Goal: Task Accomplishment & Management: Manage account settings

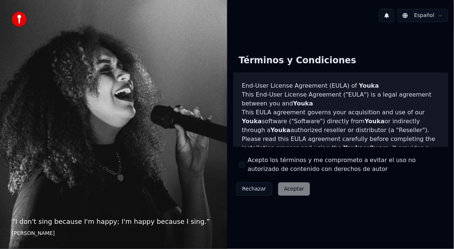
click at [244, 166] on button "Acepto los términos y me comprometo a evitar el uso no autorizado de contenido …" at bounding box center [242, 164] width 6 height 6
click at [288, 188] on button "Aceptar" at bounding box center [294, 188] width 32 height 13
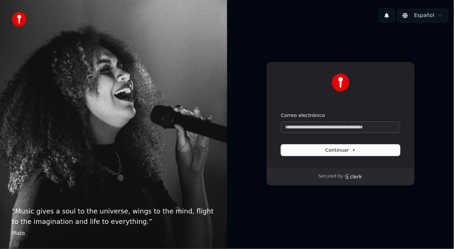
click at [309, 127] on input "Correo electrónico" at bounding box center [340, 126] width 119 height 11
paste input "**********"
click at [337, 148] on span "Continuar" at bounding box center [340, 150] width 30 height 7
type input "**********"
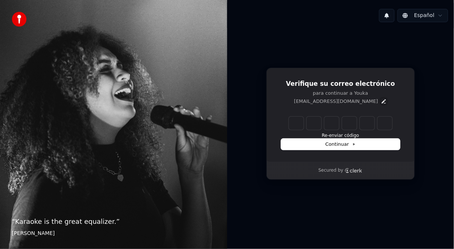
click at [381, 102] on icon "Edit" at bounding box center [384, 101] width 6 height 6
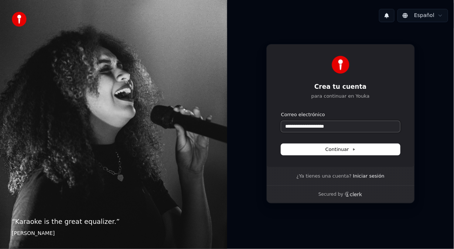
drag, startPoint x: 348, startPoint y: 127, endPoint x: 174, endPoint y: 127, distance: 173.9
click at [176, 127] on div "**********" at bounding box center [227, 124] width 454 height 249
click at [281, 111] on button "submit" at bounding box center [281, 111] width 0 height 0
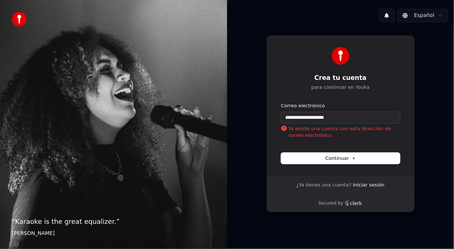
click at [356, 136] on p "Ya existe una cuenta con esta dirección de correo electrónico." at bounding box center [340, 131] width 119 height 13
drag, startPoint x: 349, startPoint y: 121, endPoint x: 275, endPoint y: 114, distance: 73.9
click at [275, 114] on div "**********" at bounding box center [340, 105] width 148 height 140
type input "**********"
click at [354, 186] on link "Iniciar sesión" at bounding box center [368, 184] width 31 height 7
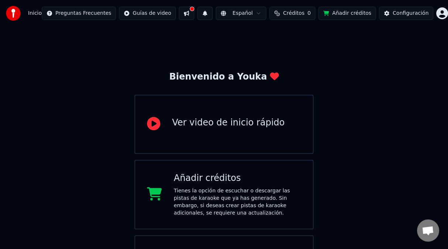
click at [194, 15] on button at bounding box center [187, 13] width 16 height 13
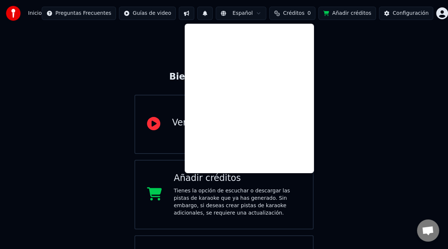
click at [162, 37] on div "Bienvenido a Youka Ver video de inicio rápido Añadir créditos Tienes la opción …" at bounding box center [224, 166] width 448 height 278
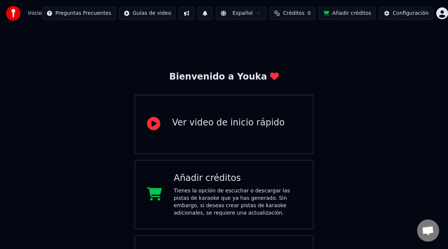
click at [210, 13] on button at bounding box center [205, 13] width 16 height 13
click at [323, 40] on div "Bienvenido a Youka Ver video de inicio rápido Añadir créditos Tienes la opción …" at bounding box center [224, 166] width 448 height 278
click at [413, 18] on button "Configuración" at bounding box center [406, 13] width 54 height 13
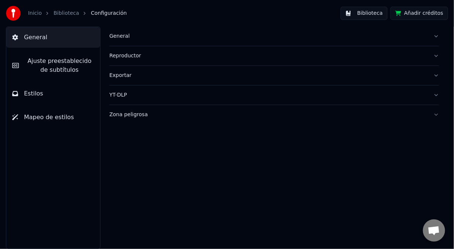
click at [371, 17] on button "Biblioteca" at bounding box center [363, 13] width 47 height 13
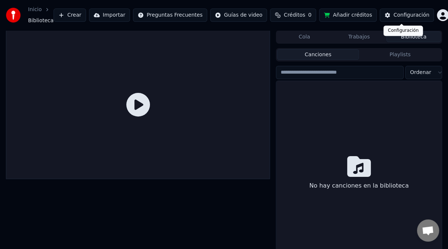
click at [397, 18] on div "Configuración" at bounding box center [411, 14] width 36 height 7
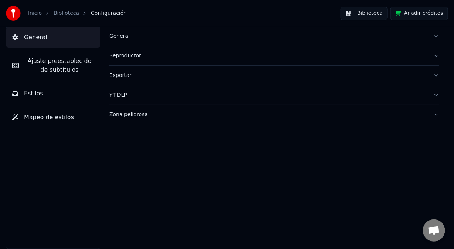
click at [124, 38] on div "General" at bounding box center [268, 35] width 318 height 7
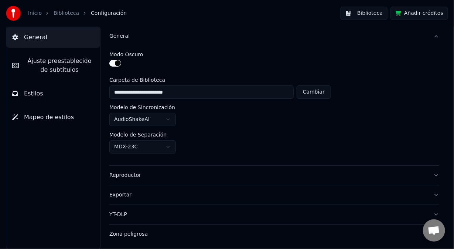
click at [313, 92] on button "Cambiar" at bounding box center [314, 91] width 34 height 13
click at [321, 94] on button "Reiniciar" at bounding box center [313, 91] width 35 height 13
click at [306, 93] on button "Cambiar" at bounding box center [314, 91] width 34 height 13
type input "**********"
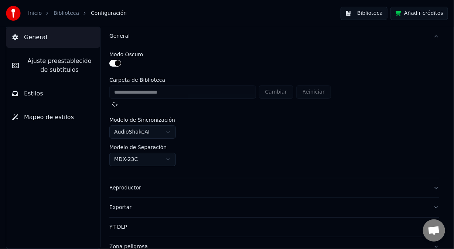
scroll to position [5, 0]
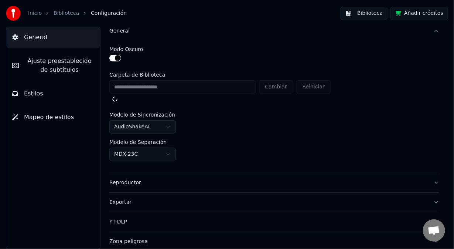
click at [168, 151] on html "**********" at bounding box center [227, 124] width 454 height 249
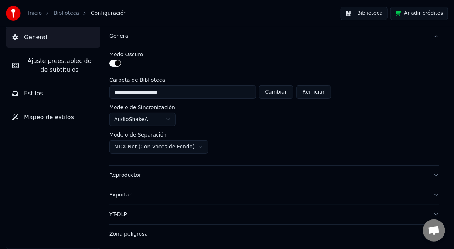
scroll to position [0, 0]
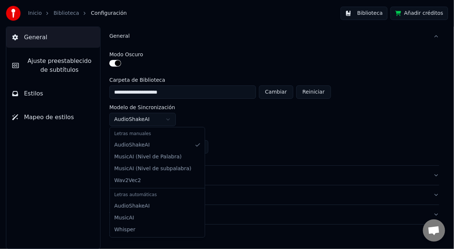
click at [171, 119] on html "**********" at bounding box center [227, 124] width 454 height 249
click at [169, 117] on html "**********" at bounding box center [227, 124] width 454 height 249
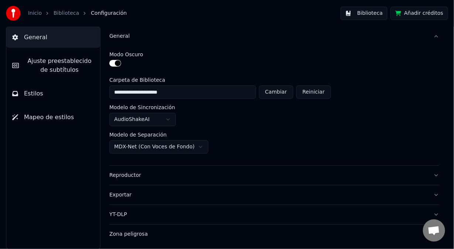
click at [138, 174] on div "Reproductor" at bounding box center [268, 174] width 318 height 7
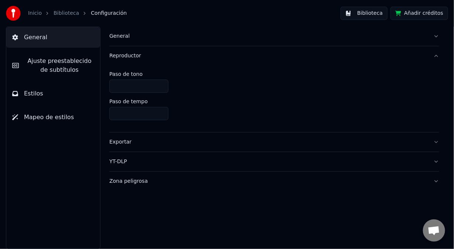
click at [130, 144] on div "Exportar" at bounding box center [268, 141] width 318 height 7
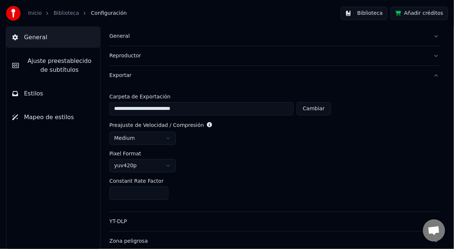
click at [313, 107] on button "Cambiar" at bounding box center [314, 108] width 34 height 13
type input "**********"
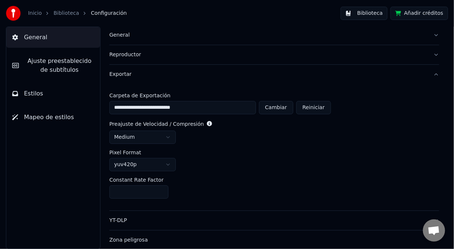
click at [128, 219] on div "YT-DLP" at bounding box center [268, 219] width 318 height 7
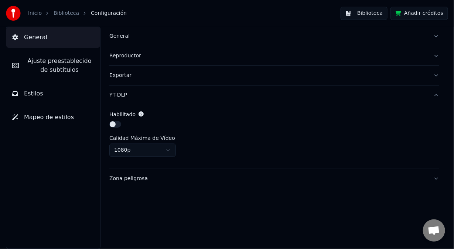
click at [120, 123] on button "button" at bounding box center [115, 124] width 12 height 7
click at [60, 62] on span "Ajuste preestablecido de subtítulos" at bounding box center [59, 65] width 69 height 18
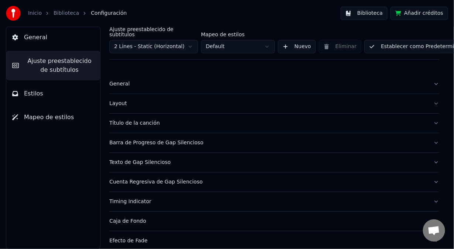
click at [266, 41] on html "Inicio Biblioteca Configuración Biblioteca Añadir créditos General Ajuste prees…" at bounding box center [227, 124] width 454 height 249
click at [284, 42] on button "Nuevo" at bounding box center [297, 46] width 38 height 13
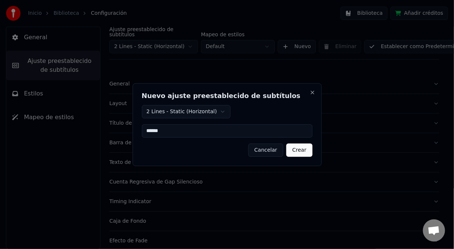
type input "******"
click at [293, 150] on button "Crear" at bounding box center [299, 149] width 26 height 13
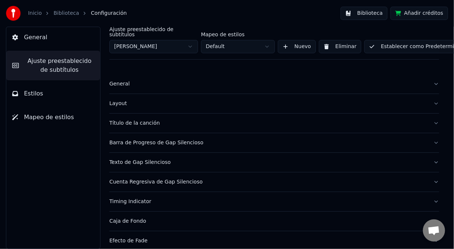
click at [268, 42] on html "Inicio Biblioteca Configuración Biblioteca Añadir créditos General Ajuste prees…" at bounding box center [227, 124] width 454 height 249
click at [269, 42] on html "Inicio Biblioteca Configuración Biblioteca Añadir créditos General Ajuste prees…" at bounding box center [227, 124] width 454 height 249
click at [296, 42] on button "Nuevo" at bounding box center [297, 46] width 38 height 13
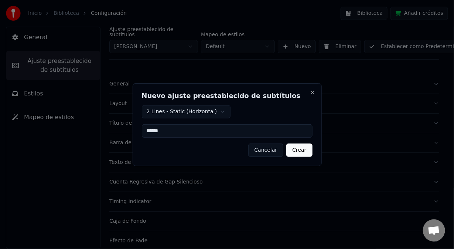
type input "******"
click at [222, 111] on body "Inicio Biblioteca Configuración Biblioteca Añadir créditos General Ajuste prees…" at bounding box center [227, 124] width 454 height 249
click at [300, 150] on button "Crear" at bounding box center [299, 149] width 26 height 13
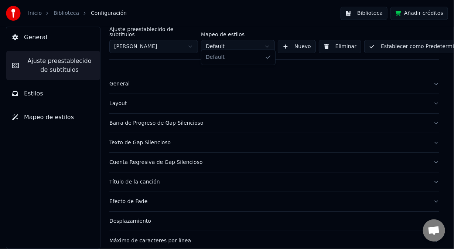
click at [267, 41] on html "Inicio Biblioteca Configuración Biblioteca Añadir créditos General Ajuste prees…" at bounding box center [227, 124] width 454 height 249
click at [375, 43] on button "Establecer como Predeterminado" at bounding box center [417, 46] width 107 height 13
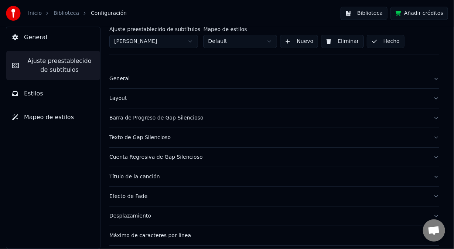
click at [123, 80] on div "General" at bounding box center [268, 78] width 318 height 7
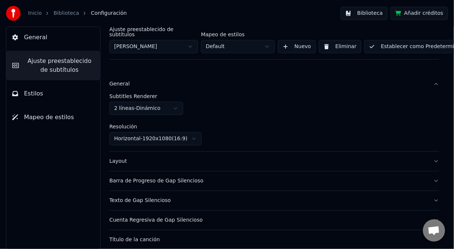
click at [124, 80] on div "General" at bounding box center [268, 83] width 318 height 7
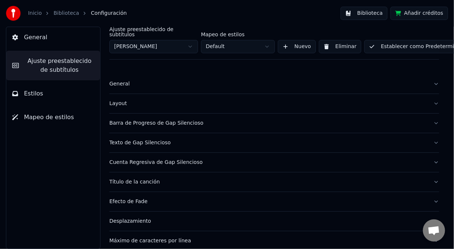
click at [124, 80] on div "General" at bounding box center [268, 83] width 318 height 7
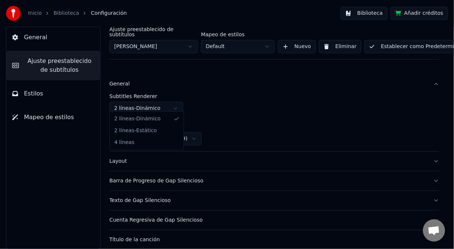
click at [144, 105] on html "Inicio Biblioteca Configuración Biblioteca Añadir créditos General Ajuste prees…" at bounding box center [227, 124] width 454 height 249
click at [386, 41] on button "Establecer como Predeterminado" at bounding box center [417, 46] width 107 height 13
click at [125, 80] on div "General" at bounding box center [268, 83] width 318 height 7
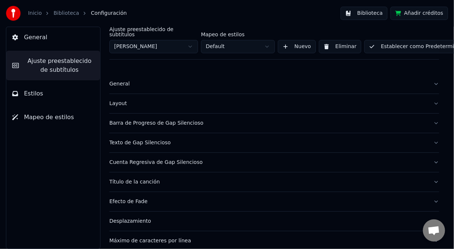
click at [121, 100] on div "Layout" at bounding box center [268, 103] width 318 height 7
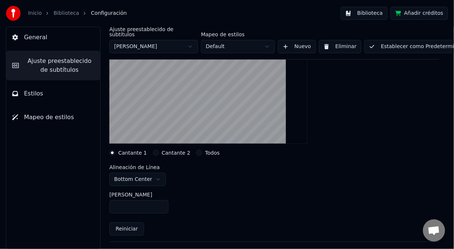
scroll to position [74, 0]
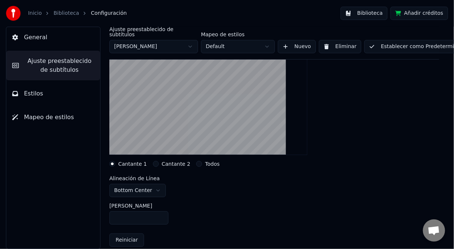
click at [153, 161] on button "Cantante 2" at bounding box center [156, 164] width 6 height 6
click at [196, 161] on button "Todos" at bounding box center [199, 164] width 6 height 6
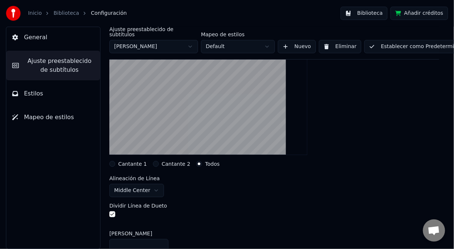
click at [111, 161] on button "Cantante 1" at bounding box center [112, 164] width 6 height 6
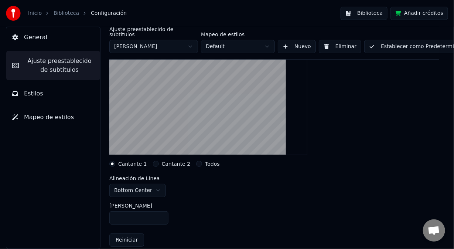
click at [154, 184] on html "Inicio Biblioteca Configuración Biblioteca Añadir créditos General Ajuste prees…" at bounding box center [227, 124] width 454 height 249
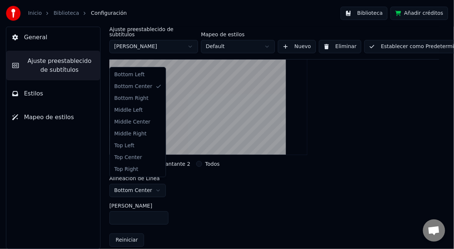
click at [180, 190] on html "Inicio Biblioteca Configuración Biblioteca Añadir créditos General Ajuste prees…" at bounding box center [227, 124] width 454 height 249
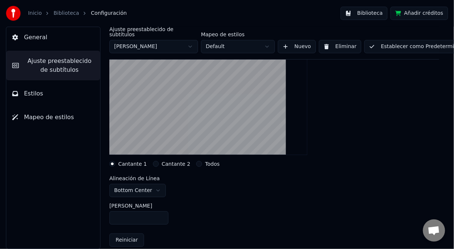
click at [153, 161] on button "Cantante 2" at bounding box center [156, 164] width 6 height 6
click at [111, 161] on button "Cantante 1" at bounding box center [112, 164] width 6 height 6
click at [153, 161] on button "Cantante 2" at bounding box center [156, 164] width 6 height 6
click at [113, 161] on button "Cantante 1" at bounding box center [112, 164] width 6 height 6
click at [153, 161] on button "Cantante 2" at bounding box center [156, 164] width 6 height 6
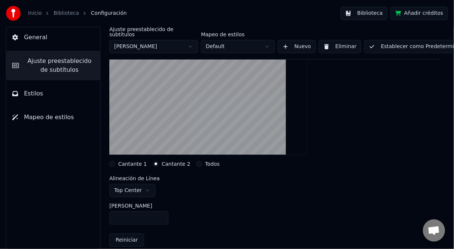
click at [112, 161] on button "Cantante 1" at bounding box center [112, 164] width 6 height 6
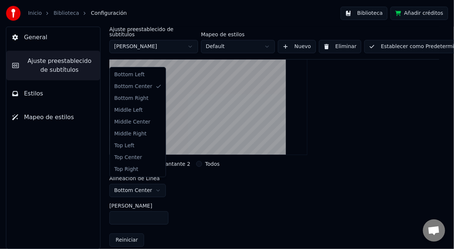
click at [153, 185] on html "Inicio Biblioteca Configuración Biblioteca Añadir créditos General Ajuste prees…" at bounding box center [227, 124] width 454 height 249
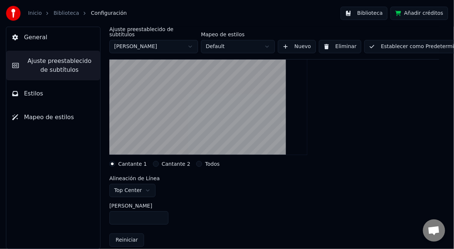
click at [153, 161] on button "Cantante 2" at bounding box center [156, 164] width 6 height 6
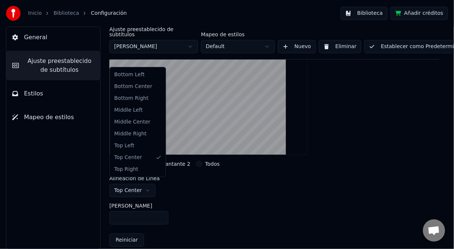
click at [147, 184] on html "Inicio Biblioteca Configuración Biblioteca Añadir créditos General Ajuste prees…" at bounding box center [227, 124] width 454 height 249
click at [154, 184] on html "Inicio Biblioteca Configuración Biblioteca Añadir créditos General Ajuste prees…" at bounding box center [227, 124] width 454 height 249
click at [192, 158] on html "Inicio Biblioteca Configuración Biblioteca Añadir créditos General Ajuste prees…" at bounding box center [227, 124] width 454 height 249
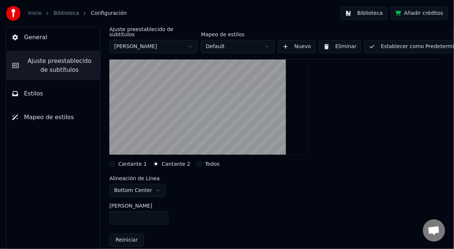
click at [155, 184] on html "Inicio Biblioteca Configuración Biblioteca Añadir créditos General Ajuste prees…" at bounding box center [227, 124] width 454 height 249
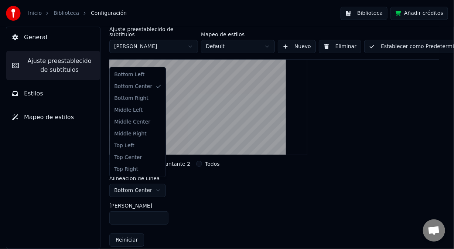
click at [179, 186] on html "Inicio Biblioteca Configuración Biblioteca Añadir créditos General Ajuste prees…" at bounding box center [227, 124] width 454 height 249
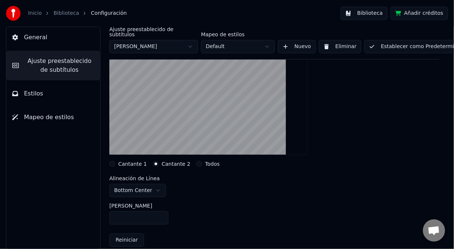
click at [113, 161] on button "Cantante 1" at bounding box center [112, 164] width 6 height 6
click at [153, 161] on button "Cantante 2" at bounding box center [156, 164] width 6 height 6
click at [196, 161] on button "Todos" at bounding box center [199, 164] width 6 height 6
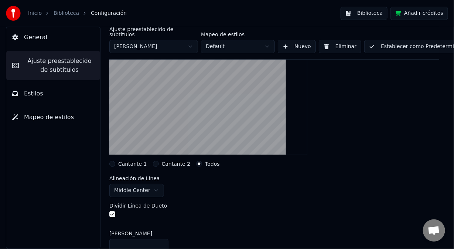
click at [153, 161] on button "Cantante 2" at bounding box center [156, 164] width 6 height 6
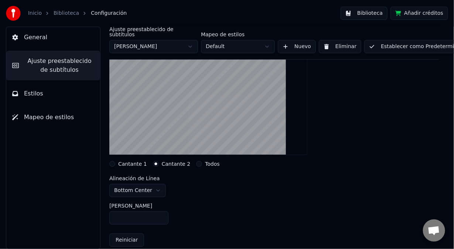
click at [196, 161] on button "Todos" at bounding box center [199, 164] width 6 height 6
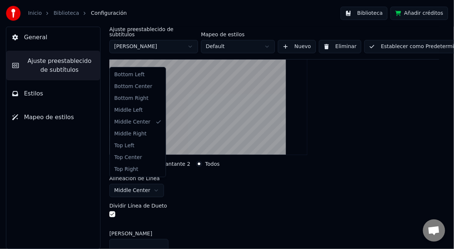
click at [153, 184] on html "Inicio Biblioteca Configuración Biblioteca Añadir créditos General Ajuste prees…" at bounding box center [227, 124] width 454 height 249
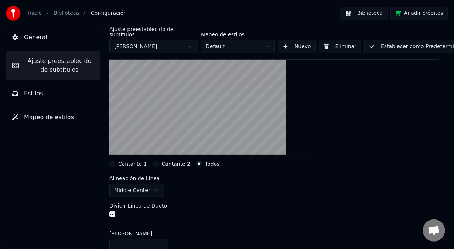
click at [153, 161] on button "Cantante 2" at bounding box center [156, 164] width 6 height 6
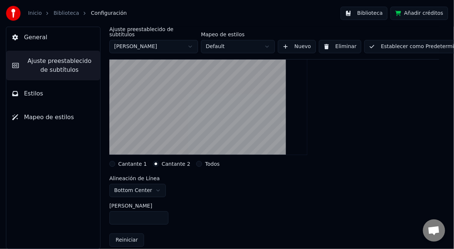
click at [114, 161] on button "Cantante 1" at bounding box center [112, 164] width 6 height 6
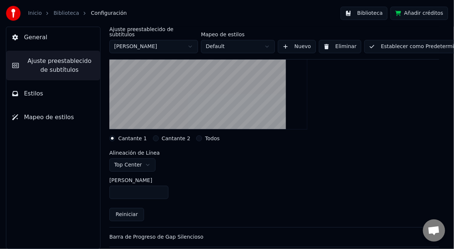
scroll to position [111, 0]
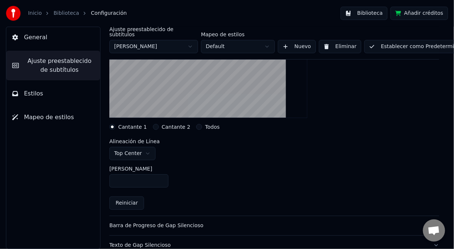
click at [404, 43] on button "Establecer como Predeterminado" at bounding box center [417, 46] width 107 height 13
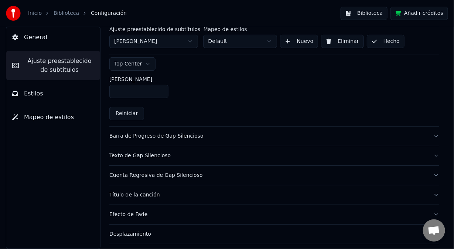
scroll to position [222, 0]
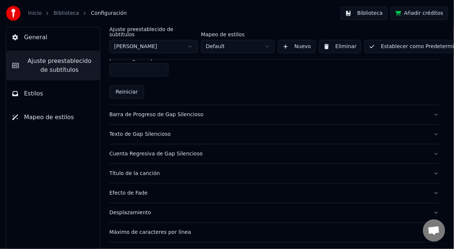
click at [171, 112] on div "Barra de Progreso de Gap Silencioso" at bounding box center [268, 114] width 318 height 7
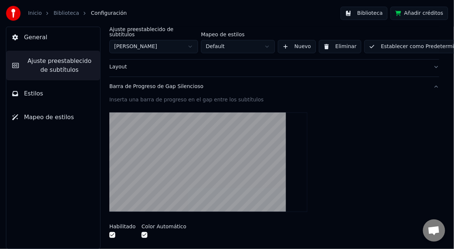
scroll to position [74, 0]
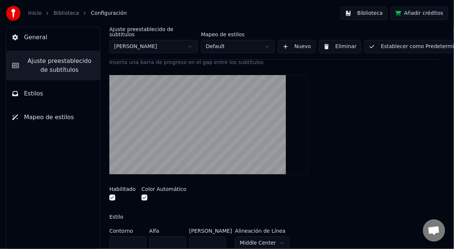
click at [112, 194] on button "button" at bounding box center [112, 197] width 6 height 6
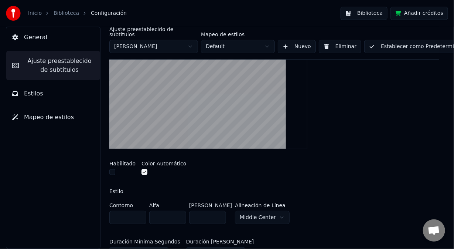
scroll to position [111, 0]
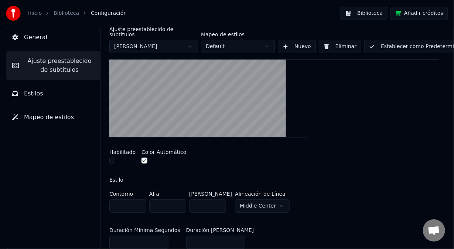
click at [414, 42] on button "Establecer como Predeterminado" at bounding box center [417, 46] width 107 height 13
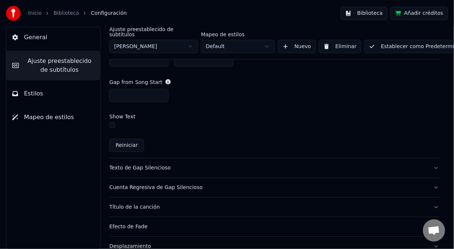
scroll to position [406, 0]
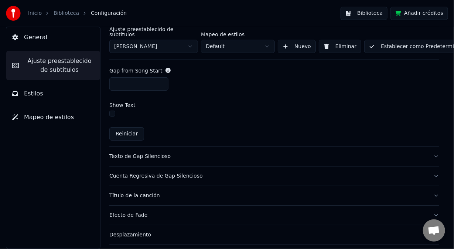
click at [144, 152] on div "Texto de Gap Silencioso" at bounding box center [268, 155] width 318 height 7
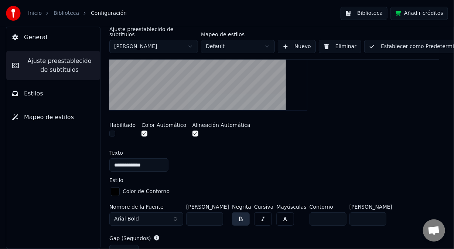
scroll to position [148, 0]
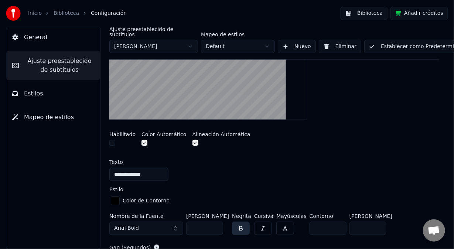
click at [113, 140] on button "button" at bounding box center [112, 143] width 6 height 6
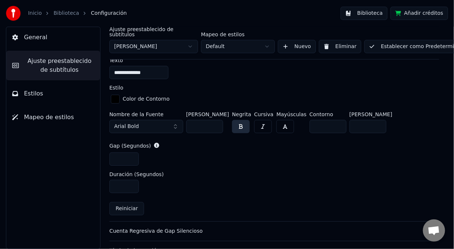
scroll to position [259, 0]
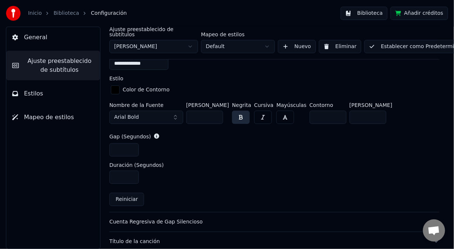
click at [177, 110] on button "Arial Bold" at bounding box center [146, 116] width 74 height 13
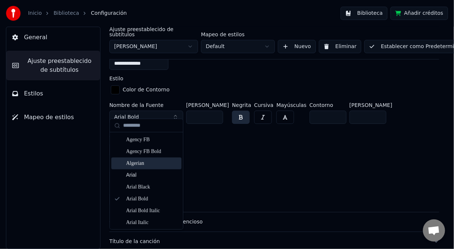
drag, startPoint x: 146, startPoint y: 161, endPoint x: 160, endPoint y: 155, distance: 15.2
click at [147, 160] on div "Algerian" at bounding box center [152, 163] width 52 height 7
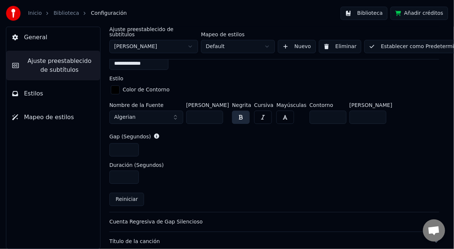
drag, startPoint x: 202, startPoint y: 112, endPoint x: 182, endPoint y: 113, distance: 20.3
click at [182, 113] on div "Nombre de la Fuente Algerian [PERSON_NAME] ** Negrita Cursiva Mayúsculas Contor…" at bounding box center [274, 114] width 330 height 24
drag, startPoint x: 199, startPoint y: 109, endPoint x: 179, endPoint y: 109, distance: 19.6
click at [179, 109] on div "Nombre de la Fuente Algerian [PERSON_NAME] *** Negrita Cursiva Mayúsculas Conto…" at bounding box center [274, 114] width 330 height 24
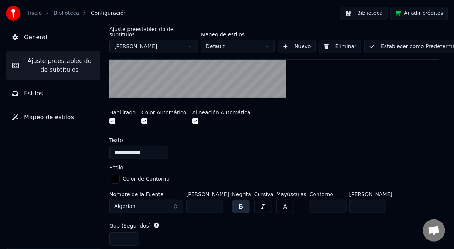
scroll to position [159, 0]
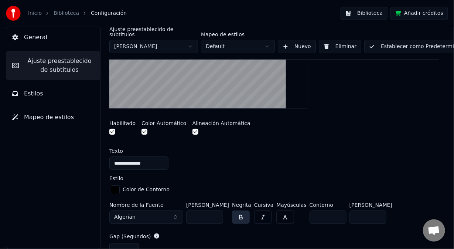
type input "***"
click at [264, 210] on button "button" at bounding box center [263, 216] width 18 height 13
click at [280, 210] on button "button" at bounding box center [285, 216] width 18 height 13
click at [380, 41] on button "Establecer como Predeterminado" at bounding box center [417, 46] width 107 height 13
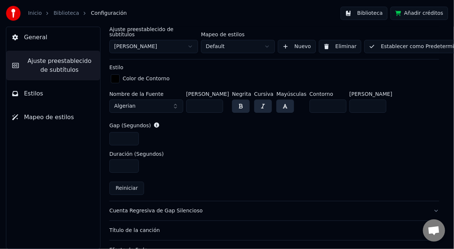
scroll to position [307, 0]
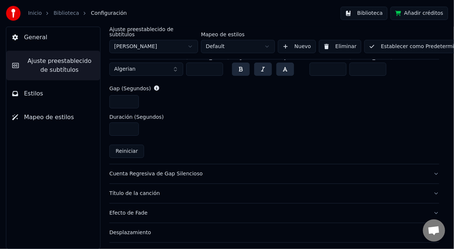
click at [169, 170] on div "Cuenta Regresiva de Gap Silencioso" at bounding box center [268, 173] width 318 height 7
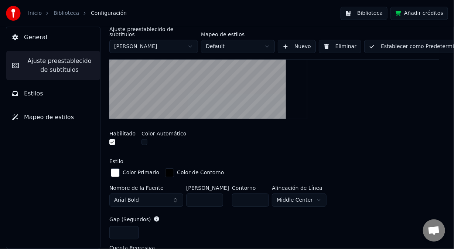
scroll to position [131, 0]
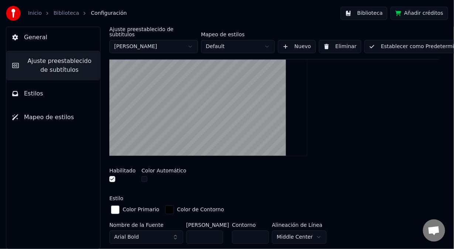
click at [113, 176] on button "button" at bounding box center [112, 179] width 6 height 6
click at [393, 40] on button "Establecer como Predeterminado" at bounding box center [417, 46] width 107 height 13
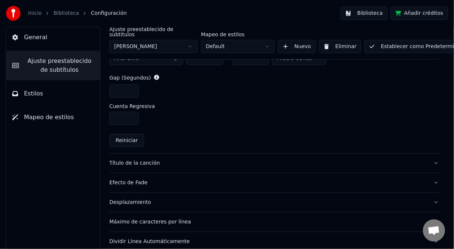
scroll to position [316, 0]
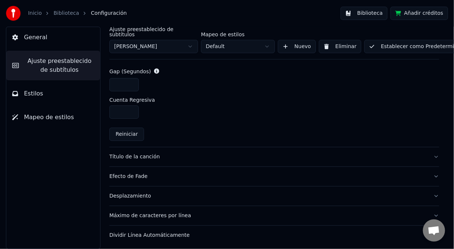
click at [145, 153] on div "Título de la canción" at bounding box center [268, 156] width 318 height 7
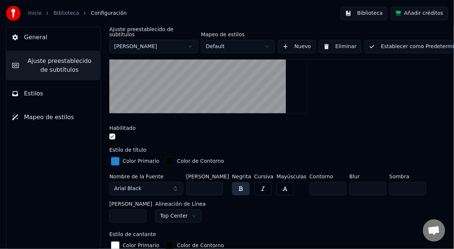
scroll to position [230, 0]
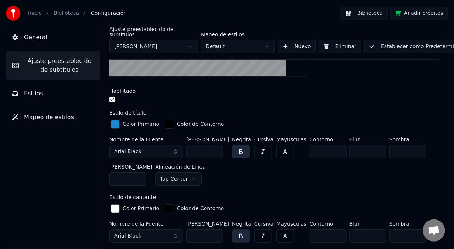
click at [184, 171] on html "Inicio Biblioteca Configuración Biblioteca Añadir créditos General Ajuste prees…" at bounding box center [227, 124] width 454 height 249
drag, startPoint x: 260, startPoint y: 146, endPoint x: 265, endPoint y: 146, distance: 4.8
click at [260, 146] on button "button" at bounding box center [263, 151] width 18 height 13
click at [280, 145] on button "button" at bounding box center [285, 151] width 18 height 13
click at [178, 145] on button "Arial Black" at bounding box center [146, 151] width 74 height 13
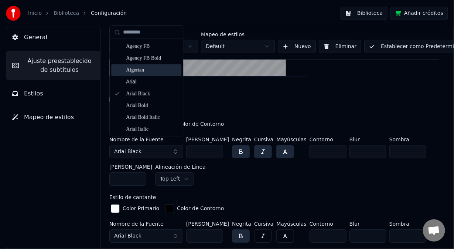
drag, startPoint x: 147, startPoint y: 69, endPoint x: 148, endPoint y: 80, distance: 11.1
click at [148, 70] on div "Algerian" at bounding box center [152, 69] width 52 height 7
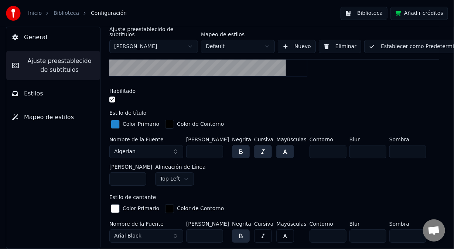
drag, startPoint x: 130, startPoint y: 171, endPoint x: 97, endPoint y: 172, distance: 32.9
click at [98, 173] on div "Ajuste preestablecido de subtítulos [PERSON_NAME] Mapeo de estilos Default Nuev…" at bounding box center [274, 138] width 359 height 222
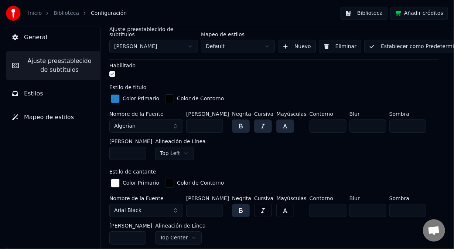
scroll to position [267, 0]
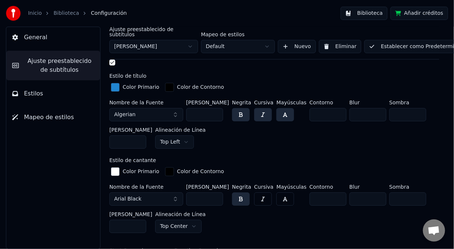
type input "***"
click at [174, 192] on button "Arial Black" at bounding box center [146, 198] width 74 height 13
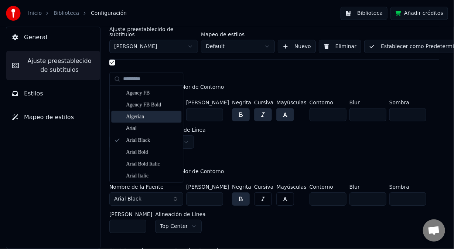
click at [144, 116] on div "Algerian" at bounding box center [152, 116] width 52 height 7
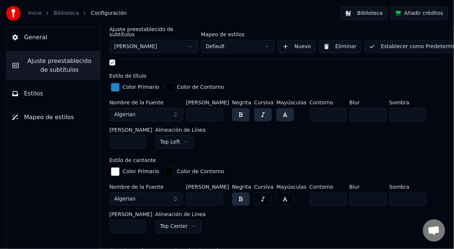
drag, startPoint x: 201, startPoint y: 190, endPoint x: 165, endPoint y: 189, distance: 35.5
click at [166, 189] on div "Nombre de la Fuente Algerian [PERSON_NAME] *** Negrita Cursiva Mayúsculas Conto…" at bounding box center [274, 210] width 330 height 52
type input "***"
drag, startPoint x: 259, startPoint y: 191, endPoint x: 273, endPoint y: 191, distance: 14.1
click at [260, 192] on button "button" at bounding box center [263, 198] width 18 height 13
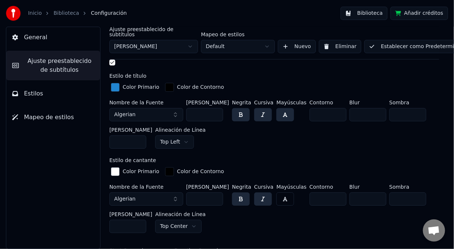
click at [281, 192] on button "button" at bounding box center [285, 198] width 18 height 13
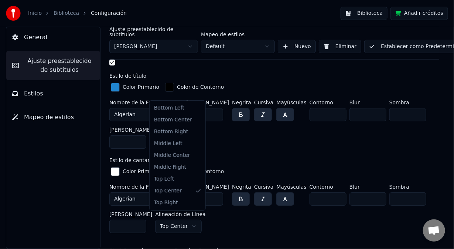
click at [185, 218] on html "Inicio Biblioteca Configuración Biblioteca Añadir créditos General Ajuste prees…" at bounding box center [227, 124] width 454 height 249
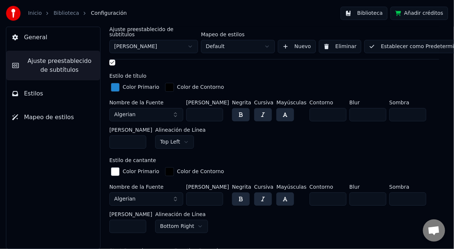
drag, startPoint x: 127, startPoint y: 215, endPoint x: 105, endPoint y: 217, distance: 21.9
click at [105, 217] on div "Ajuste preestablecido de subtítulos [PERSON_NAME] Mapeo de estilos Default Nuev…" at bounding box center [274, 138] width 359 height 222
click at [397, 42] on button "Establecer como Predeterminado" at bounding box center [417, 46] width 107 height 13
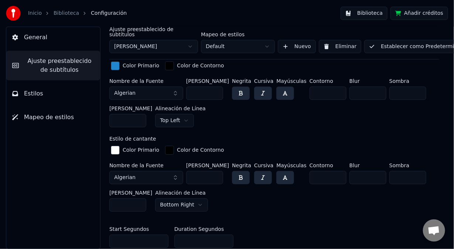
scroll to position [295, 0]
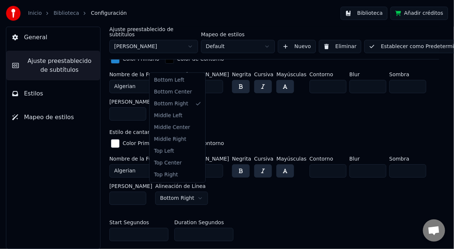
click at [189, 189] on html "Inicio Biblioteca Configuración Biblioteca Añadir créditos General Ajuste prees…" at bounding box center [227, 124] width 454 height 249
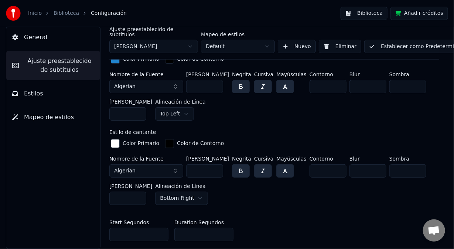
drag, startPoint x: 127, startPoint y: 189, endPoint x: 100, endPoint y: 187, distance: 26.7
click at [101, 187] on div "Ajuste preestablecido de subtítulos [PERSON_NAME] Mapeo de estilos Default Nuev…" at bounding box center [274, 138] width 359 height 222
type input "**"
drag, startPoint x: 200, startPoint y: 163, endPoint x: 184, endPoint y: 165, distance: 16.7
click at [184, 165] on div "Nombre de la Fuente Algerian [PERSON_NAME] *** Negrita Cursiva Mayúsculas Conto…" at bounding box center [274, 182] width 330 height 52
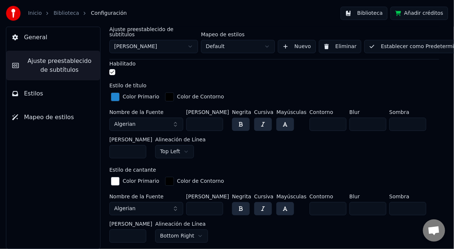
scroll to position [258, 0]
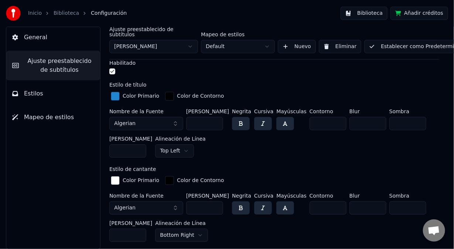
drag, startPoint x: 200, startPoint y: 199, endPoint x: 188, endPoint y: 199, distance: 11.8
click at [188, 201] on input "***" at bounding box center [204, 207] width 37 height 13
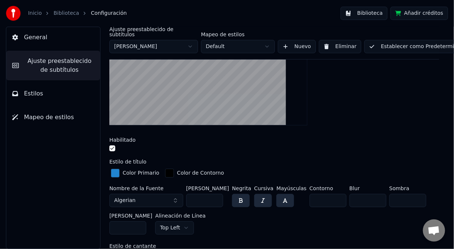
scroll to position [184, 0]
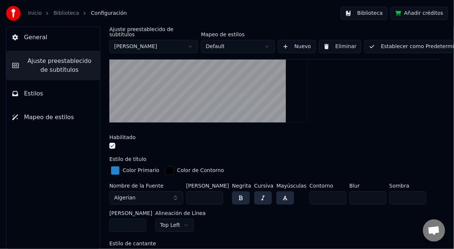
type input "***"
drag, startPoint x: 125, startPoint y: 217, endPoint x: 107, endPoint y: 214, distance: 18.7
click at [107, 215] on div "Ajuste preestablecido de subtítulos [PERSON_NAME] Mapeo de estilos Default Nuev…" at bounding box center [274, 138] width 359 height 222
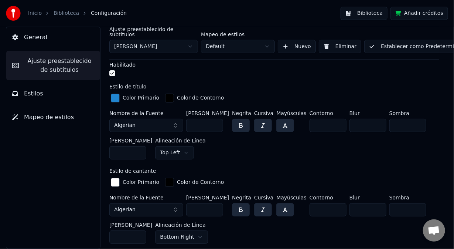
scroll to position [258, 0]
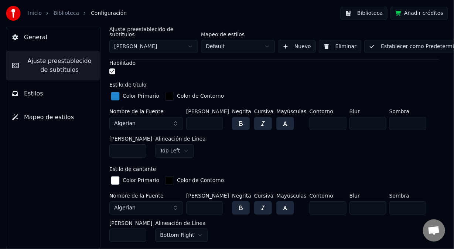
drag, startPoint x: 127, startPoint y: 143, endPoint x: 96, endPoint y: 146, distance: 31.2
click at [96, 146] on div "Ajuste preestablecido de subtítulos [PERSON_NAME] Mapeo de estilos Default Nuev…" at bounding box center [274, 138] width 359 height 222
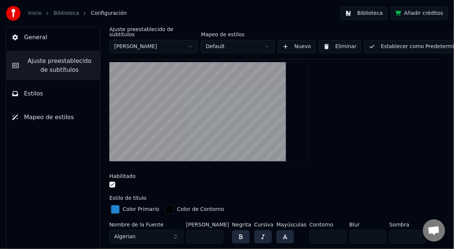
scroll to position [74, 0]
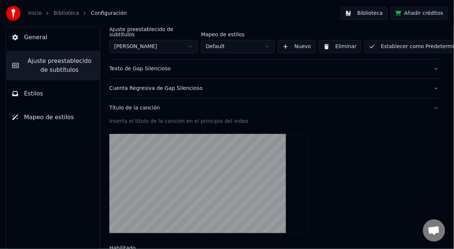
type input "**"
click at [388, 40] on button "Establecer como Predeterminado" at bounding box center [417, 46] width 107 height 13
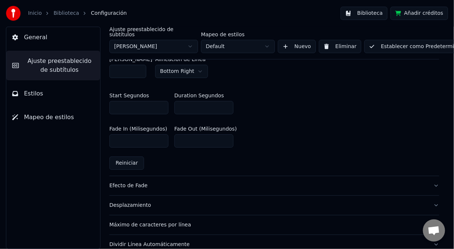
scroll to position [431, 0]
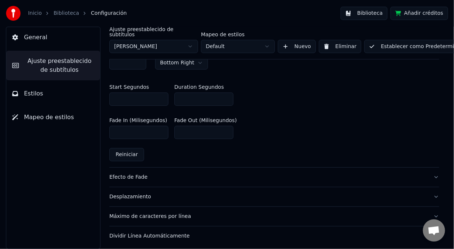
click at [133, 173] on div "Efecto de Fade" at bounding box center [268, 176] width 318 height 7
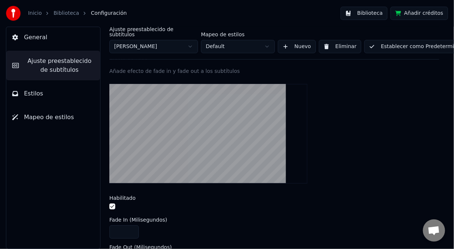
scroll to position [141, 0]
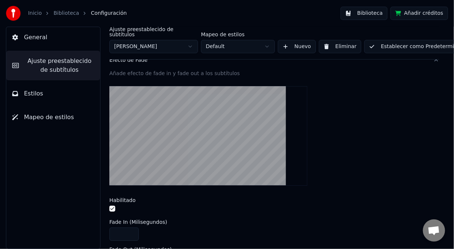
click at [114, 205] on button "button" at bounding box center [112, 208] width 6 height 6
click at [115, 205] on div at bounding box center [274, 209] width 330 height 8
click at [112, 205] on button "button" at bounding box center [112, 208] width 6 height 6
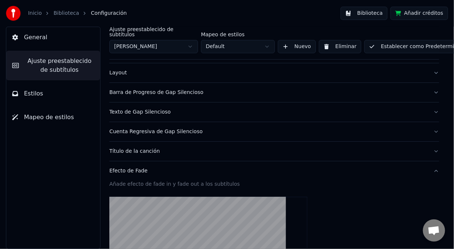
click at [133, 147] on div "Título de la canción" at bounding box center [268, 150] width 318 height 7
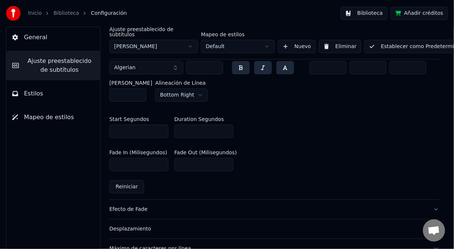
scroll to position [431, 0]
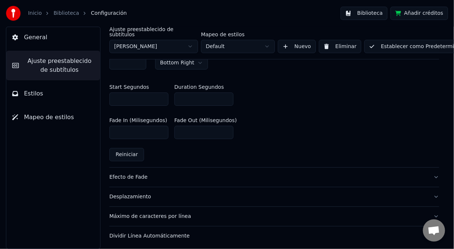
click at [137, 173] on div "Efecto de Fade" at bounding box center [268, 176] width 318 height 7
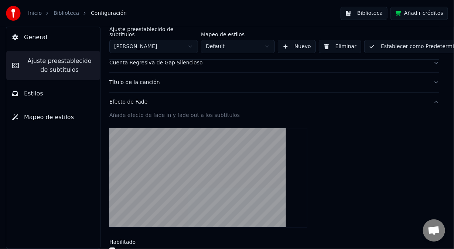
scroll to position [0, 0]
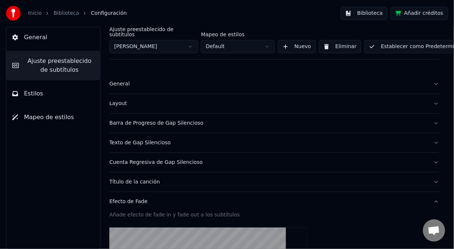
click at [143, 139] on div "Texto de Gap Silencioso" at bounding box center [268, 142] width 318 height 7
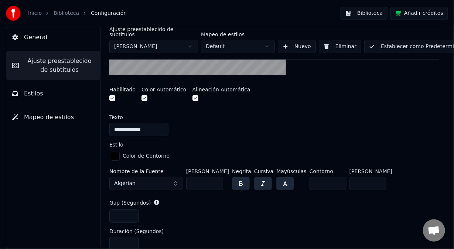
scroll to position [184, 0]
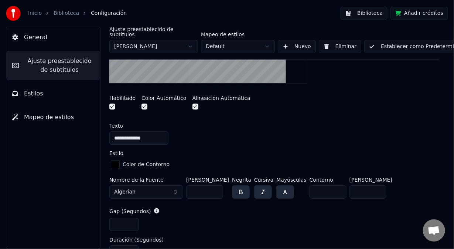
click at [192, 103] on button "button" at bounding box center [195, 106] width 6 height 6
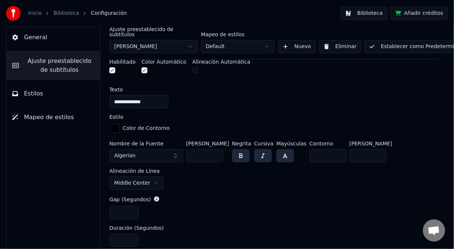
scroll to position [258, 0]
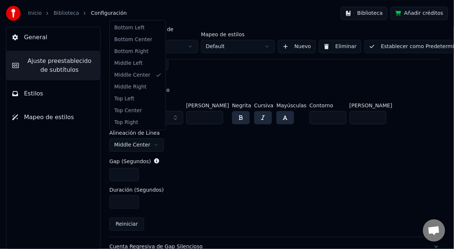
click at [153, 138] on html "**********" at bounding box center [227, 124] width 454 height 249
click at [191, 137] on html "**********" at bounding box center [227, 124] width 454 height 249
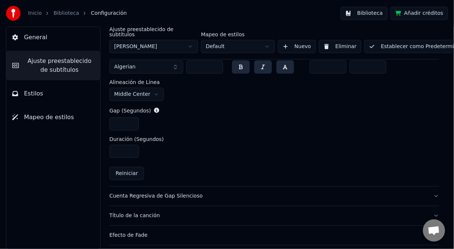
scroll to position [257, 0]
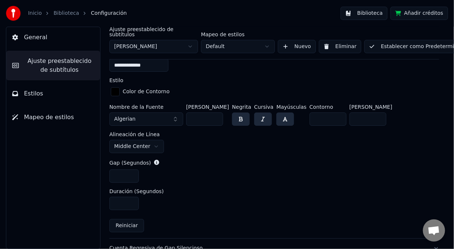
click at [382, 42] on button "Establecer como Predeterminado" at bounding box center [417, 46] width 107 height 13
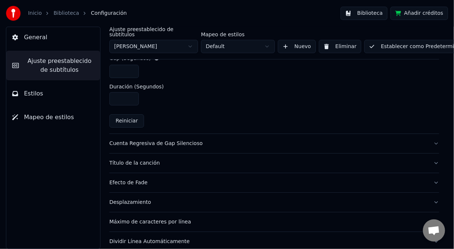
scroll to position [368, 0]
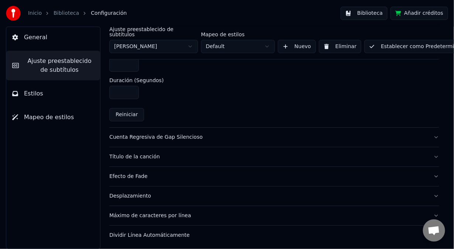
click at [137, 192] on div "Desplazamiento" at bounding box center [268, 195] width 318 height 7
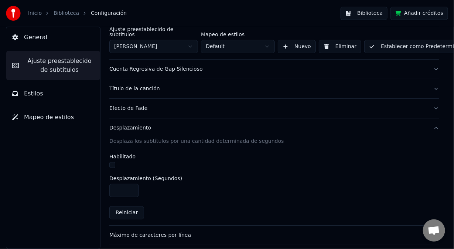
scroll to position [113, 0]
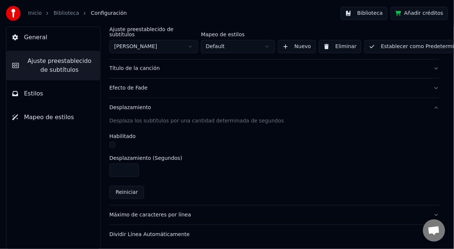
click at [154, 211] on div "Máximo de caracteres por línea" at bounding box center [268, 214] width 318 height 7
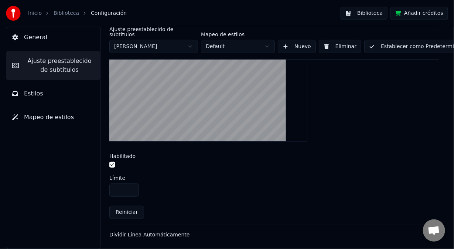
scroll to position [225, 0]
click at [161, 230] on div "Dividir Línea Automáticamente" at bounding box center [268, 233] width 318 height 7
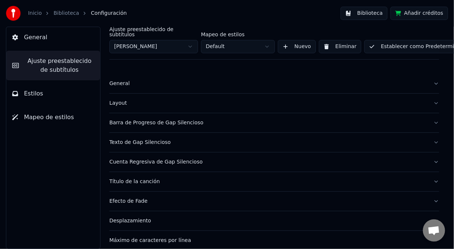
scroll to position [0, 0]
click at [384, 41] on button "Establecer como Predeterminado" at bounding box center [417, 46] width 107 height 13
click at [28, 93] on span "Estilos" at bounding box center [33, 93] width 19 height 9
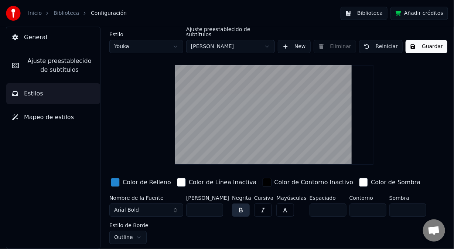
click at [175, 205] on button "Arial Bold" at bounding box center [146, 209] width 74 height 13
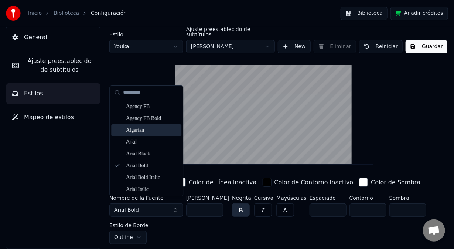
click at [142, 130] on div "Algerian" at bounding box center [152, 129] width 52 height 7
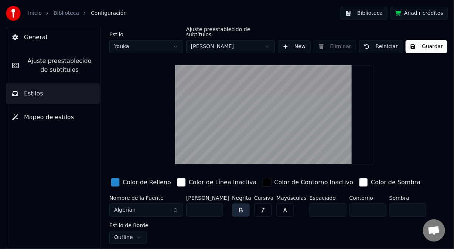
drag, startPoint x: 185, startPoint y: 204, endPoint x: 177, endPoint y: 203, distance: 8.9
click at [178, 204] on div "Nombre de la Fuente Algerian [PERSON_NAME] ** Negrita Cursiva Mayúsculas Espaci…" at bounding box center [268, 219] width 318 height 49
click at [261, 206] on button "button" at bounding box center [263, 209] width 18 height 13
click at [280, 207] on button "button" at bounding box center [285, 209] width 18 height 13
click at [280, 206] on button "button" at bounding box center [285, 209] width 18 height 13
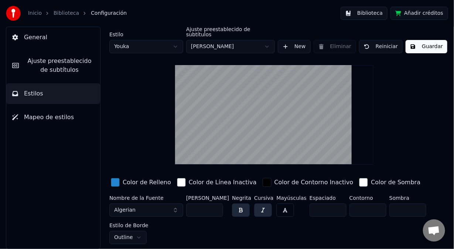
click at [282, 207] on button "button" at bounding box center [285, 209] width 18 height 13
click at [278, 207] on button "button" at bounding box center [285, 209] width 18 height 13
click at [278, 206] on button "button" at bounding box center [285, 209] width 18 height 13
click at [136, 230] on html "Inicio Biblioteca Configuración Biblioteca Añadir créditos General Ajuste prees…" at bounding box center [227, 124] width 454 height 249
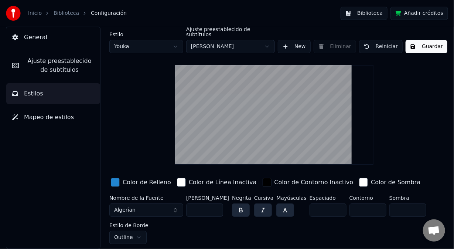
click at [175, 39] on html "Inicio Biblioteca Configuración Biblioteca Añadir créditos General Ajuste prees…" at bounding box center [227, 124] width 454 height 249
click at [177, 203] on button "Arial Bold" at bounding box center [146, 209] width 74 height 13
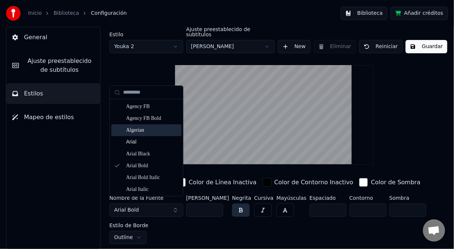
click at [156, 132] on div "Algerian" at bounding box center [152, 129] width 52 height 7
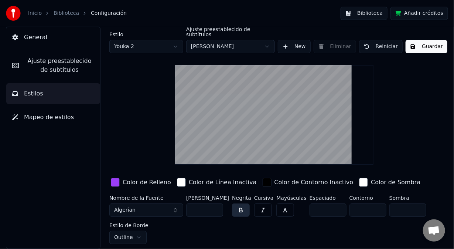
drag, startPoint x: 206, startPoint y: 205, endPoint x: 188, endPoint y: 206, distance: 18.6
click at [188, 206] on input "**" at bounding box center [204, 209] width 37 height 13
click at [148, 41] on html "Inicio Biblioteca Configuración Biblioteca Añadir créditos General Ajuste prees…" at bounding box center [227, 124] width 454 height 249
click at [174, 203] on button "Arial Bold" at bounding box center [146, 209] width 74 height 13
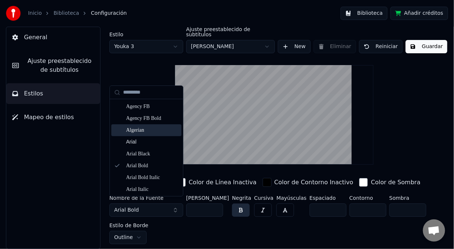
click at [153, 127] on div "Algerian" at bounding box center [152, 129] width 52 height 7
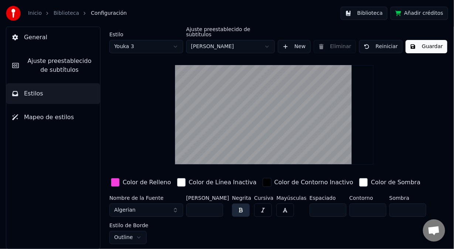
drag, startPoint x: 197, startPoint y: 205, endPoint x: 184, endPoint y: 208, distance: 13.7
click at [184, 208] on div "Nombre de la Fuente Algerian [PERSON_NAME] ** Negrita Cursiva Mayúsculas Espaci…" at bounding box center [268, 219] width 318 height 49
type input "***"
click at [419, 41] on button "Guardar" at bounding box center [426, 46] width 42 height 13
click at [52, 66] on span "Ajuste preestablecido de subtítulos" at bounding box center [59, 65] width 69 height 18
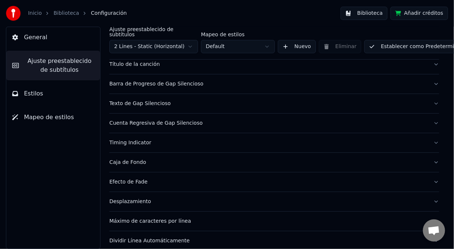
scroll to position [48, 0]
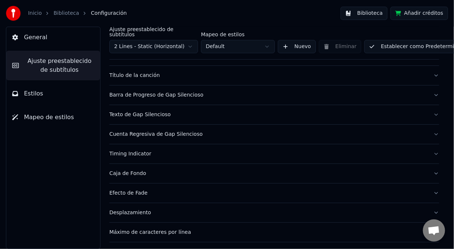
click at [145, 72] on div "Título de la canción" at bounding box center [268, 75] width 318 height 7
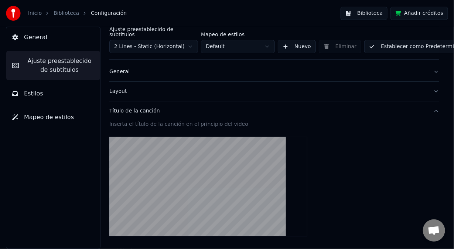
scroll to position [11, 0]
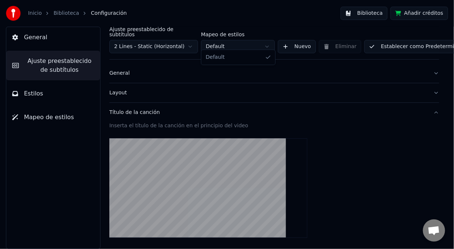
click at [268, 41] on html "Inicio Biblioteca Configuración Biblioteca Añadir créditos General Ajuste prees…" at bounding box center [227, 124] width 454 height 249
click at [193, 41] on html "Inicio Biblioteca Configuración Biblioteca Añadir créditos General Ajuste prees…" at bounding box center [227, 124] width 454 height 249
click at [233, 42] on html "Inicio Biblioteca Configuración Biblioteca Añadir créditos General Ajuste prees…" at bounding box center [227, 124] width 454 height 249
click at [292, 41] on button "Nuevo" at bounding box center [297, 46] width 38 height 13
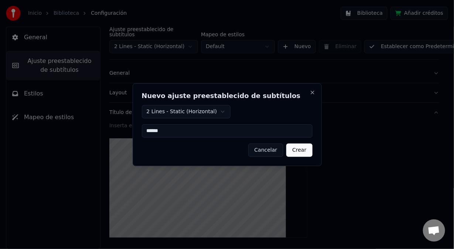
type input "******"
click at [301, 150] on button "Crear" at bounding box center [299, 149] width 26 height 13
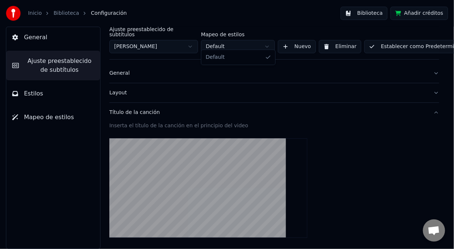
click at [237, 44] on html "Inicio Biblioteca Configuración Biblioteca Añadir créditos General Ajuste prees…" at bounding box center [227, 124] width 454 height 249
click at [174, 42] on html "Inicio Biblioteca Configuración Biblioteca Añadir créditos General Ajuste prees…" at bounding box center [227, 124] width 454 height 249
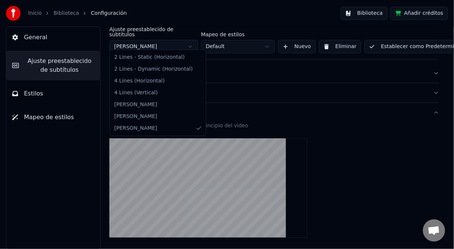
click at [174, 42] on html "Inicio Biblioteca Configuración Biblioteca Añadir créditos General Ajuste prees…" at bounding box center [227, 124] width 454 height 249
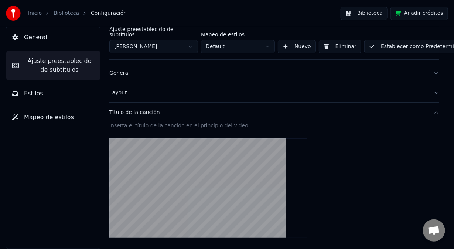
click at [189, 39] on html "Inicio Biblioteca Configuración Biblioteca Añadir créditos General Ajuste prees…" at bounding box center [227, 124] width 454 height 249
click at [246, 40] on html "Inicio Biblioteca Configuración Biblioteca Añadir créditos General Ajuste prees…" at bounding box center [227, 124] width 454 height 249
click at [290, 42] on button "Nuevo" at bounding box center [297, 46] width 38 height 13
click at [189, 41] on html "Inicio Biblioteca Configuración Biblioteca Añadir créditos General Ajuste prees…" at bounding box center [227, 124] width 454 height 249
click at [135, 45] on html "Inicio Biblioteca Configuración Biblioteca Añadir créditos General Ajuste prees…" at bounding box center [227, 124] width 454 height 249
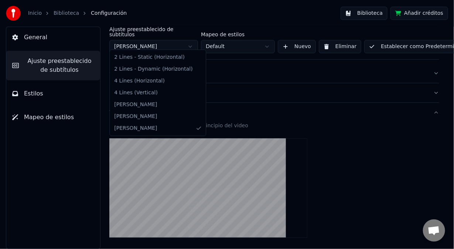
click at [327, 42] on html "Inicio Biblioteca Configuración Biblioteca Añadir créditos General Ajuste prees…" at bounding box center [227, 124] width 454 height 249
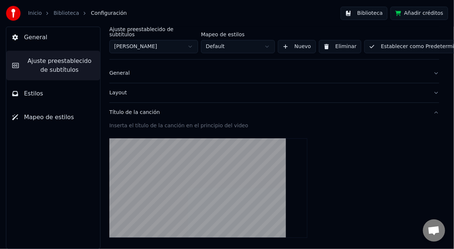
click at [124, 43] on html "Inicio Biblioteca Configuración Biblioteca Añadir créditos General Ajuste prees…" at bounding box center [227, 124] width 454 height 249
drag, startPoint x: 332, startPoint y: 41, endPoint x: 327, endPoint y: 43, distance: 5.5
click at [332, 41] on html "Inicio Biblioteca Configuración Biblioteca Añadir créditos General Ajuste prees…" at bounding box center [227, 124] width 454 height 249
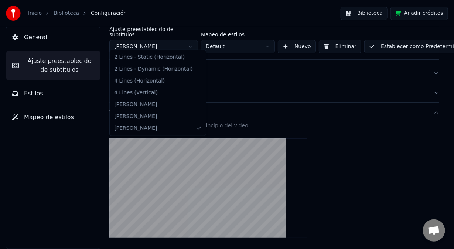
click at [138, 45] on html "Inicio Biblioteca Configuración Biblioteca Añadir créditos General Ajuste prees…" at bounding box center [227, 124] width 454 height 249
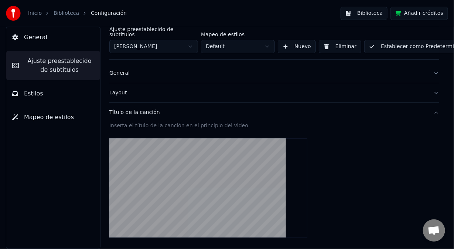
click at [338, 43] on html "Inicio Biblioteca Configuración Biblioteca Añadir créditos General Ajuste prees…" at bounding box center [227, 124] width 454 height 249
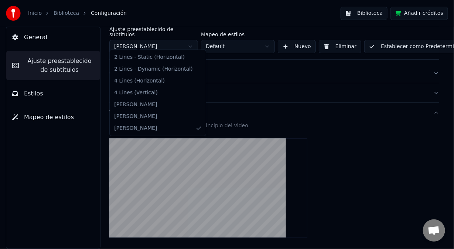
click at [151, 37] on html "Inicio Biblioteca Configuración Biblioteca Añadir créditos General Ajuste prees…" at bounding box center [227, 124] width 454 height 249
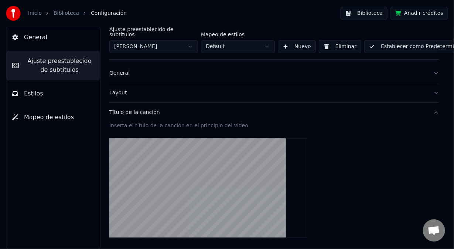
click at [332, 40] on button "Eliminar" at bounding box center [340, 46] width 42 height 13
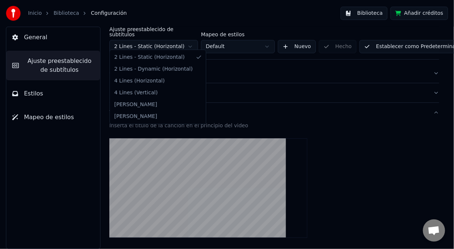
click at [189, 42] on html "Inicio Biblioteca Configuración Biblioteca Añadir créditos General Ajuste prees…" at bounding box center [227, 124] width 454 height 249
type input "**"
type input "***"
type input "**"
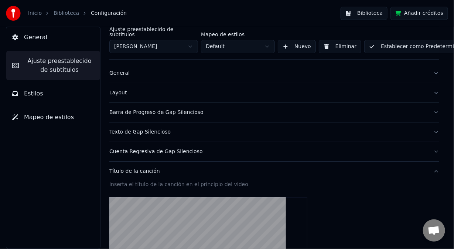
click at [333, 40] on button "Eliminar" at bounding box center [340, 46] width 42 height 13
type input "***"
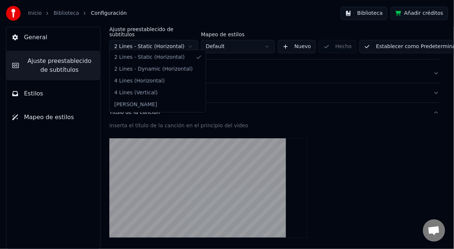
click at [189, 39] on html "Inicio Biblioteca Configuración Biblioteca Añadir créditos General Ajuste prees…" at bounding box center [227, 124] width 454 height 249
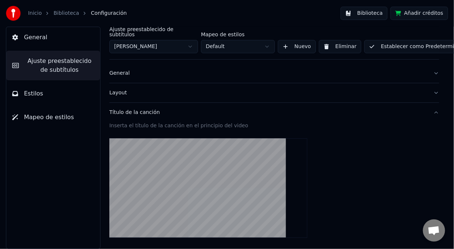
click at [332, 40] on button "Eliminar" at bounding box center [340, 46] width 42 height 13
click at [174, 40] on html "Inicio Biblioteca Configuración Biblioteca Añadir créditos General Ajuste prees…" at bounding box center [227, 124] width 454 height 249
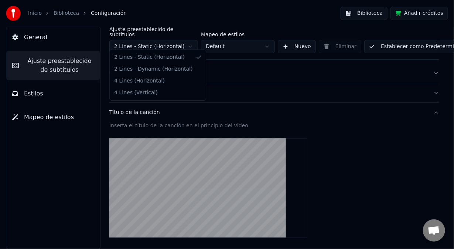
click at [233, 40] on html "Inicio Biblioteca Configuración Biblioteca Añadir créditos General Ajuste prees…" at bounding box center [227, 124] width 454 height 249
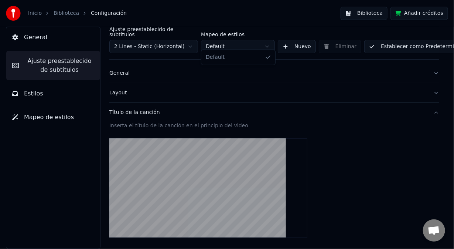
click at [266, 41] on html "Inicio Biblioteca Configuración Biblioteca Añadir créditos General Ajuste prees…" at bounding box center [227, 124] width 454 height 249
click at [288, 42] on html "Inicio Biblioteca Configuración Biblioteca Añadir créditos General Ajuste prees…" at bounding box center [227, 124] width 454 height 249
click at [293, 41] on button "Nuevo" at bounding box center [297, 46] width 38 height 13
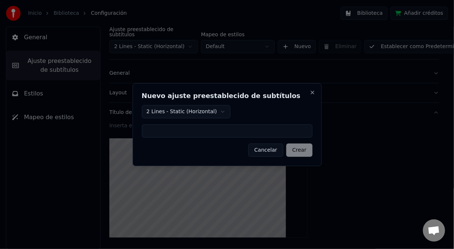
click at [279, 151] on button "Cancelar" at bounding box center [265, 149] width 35 height 13
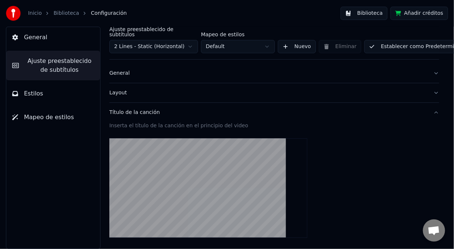
scroll to position [0, 0]
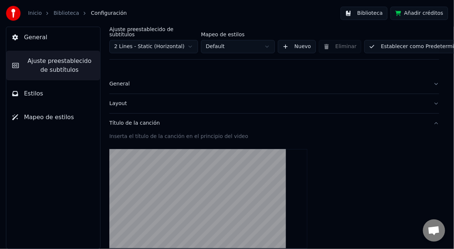
click at [120, 80] on div "General" at bounding box center [268, 83] width 318 height 7
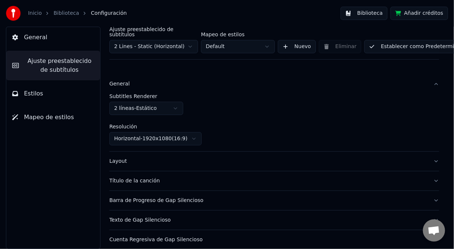
click at [120, 80] on div "General" at bounding box center [268, 83] width 318 height 7
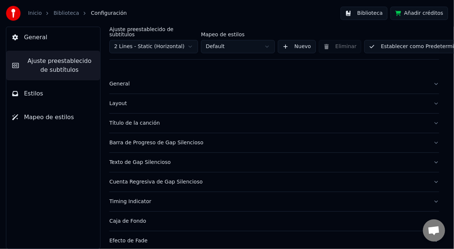
click at [266, 41] on html "Inicio Biblioteca Configuración Biblioteca Añadir créditos General Ajuste prees…" at bounding box center [227, 124] width 454 height 249
click at [300, 44] on button "Nuevo" at bounding box center [297, 46] width 38 height 13
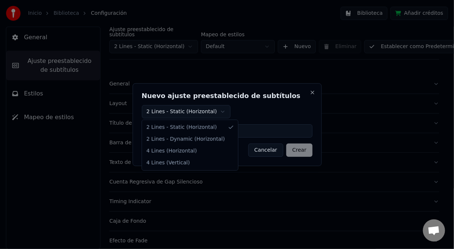
click at [225, 109] on body "Inicio Biblioteca Configuración Biblioteca Añadir créditos General Ajuste prees…" at bounding box center [227, 124] width 454 height 249
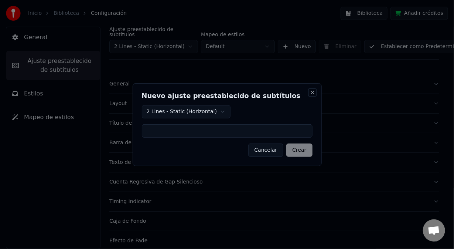
click at [313, 90] on button "Close" at bounding box center [312, 92] width 6 height 6
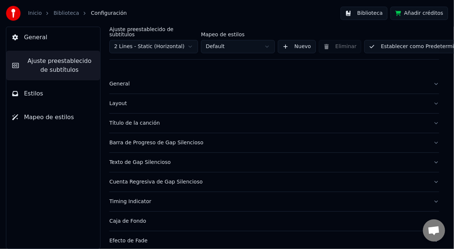
click at [239, 42] on html "Inicio Biblioteca Configuración Biblioteca Añadir créditos General Ajuste prees…" at bounding box center [227, 124] width 454 height 249
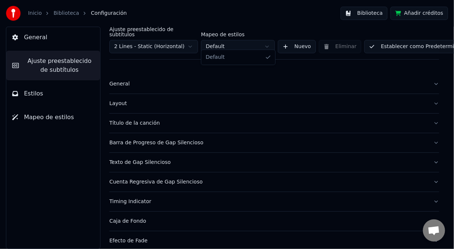
click at [37, 38] on html "Inicio Biblioteca Configuración Biblioteca Añadir créditos General Ajuste prees…" at bounding box center [227, 124] width 454 height 249
click at [37, 38] on span "General" at bounding box center [35, 37] width 23 height 9
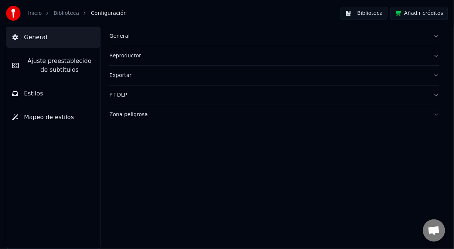
click at [125, 36] on div "General" at bounding box center [268, 35] width 318 height 7
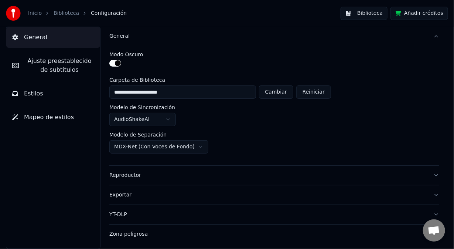
click at [38, 37] on span "General" at bounding box center [35, 37] width 23 height 9
click at [55, 62] on span "Ajuste preestablecido de subtítulos" at bounding box center [59, 65] width 69 height 18
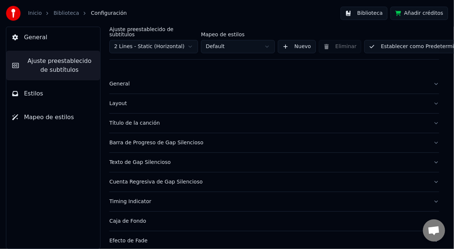
click at [124, 80] on div "General" at bounding box center [268, 83] width 318 height 7
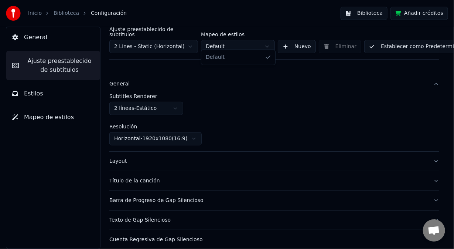
click at [264, 40] on html "Inicio Biblioteca Configuración Biblioteca Añadir créditos General Ajuste prees…" at bounding box center [227, 124] width 454 height 249
click at [267, 40] on html "Inicio Biblioteca Configuración Biblioteca Añadir créditos General Ajuste prees…" at bounding box center [227, 124] width 454 height 249
click at [290, 42] on button "Nuevo" at bounding box center [297, 46] width 38 height 13
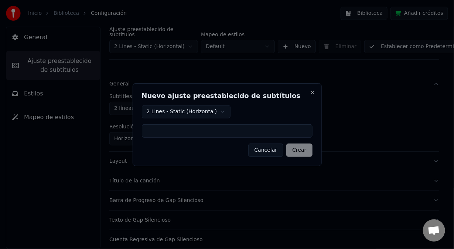
click at [223, 109] on body "Inicio Biblioteca Configuración Biblioteca Añadir créditos General Ajuste prees…" at bounding box center [227, 124] width 454 height 249
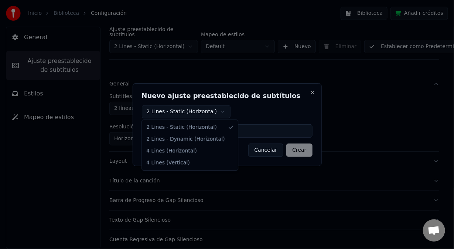
click at [252, 73] on div at bounding box center [227, 124] width 454 height 249
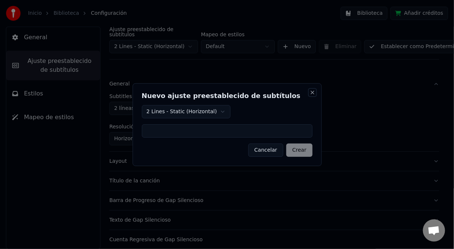
click at [313, 93] on button "Close" at bounding box center [312, 92] width 6 height 6
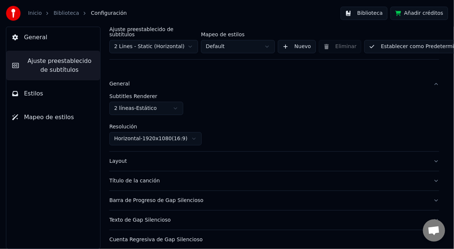
click at [387, 41] on button "Establecer como Predeterminado" at bounding box center [417, 46] width 107 height 13
click at [266, 42] on html "Inicio Biblioteca Configuración Biblioteca Añadir créditos General Ajuste prees…" at bounding box center [227, 124] width 454 height 249
click at [176, 102] on html "Inicio Biblioteca Configuración Biblioteca Añadir créditos General Ajuste prees…" at bounding box center [227, 124] width 454 height 249
click at [373, 41] on button "Establecer como Predeterminado" at bounding box center [417, 46] width 107 height 13
click at [244, 42] on html "Inicio Biblioteca Configuración Biblioteca Añadir créditos General Ajuste prees…" at bounding box center [227, 124] width 454 height 249
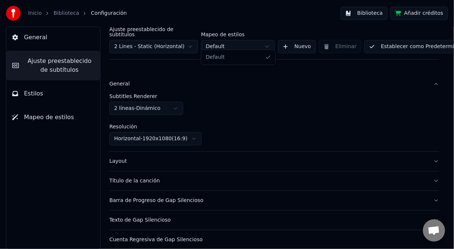
click at [189, 40] on html "Inicio Biblioteca Configuración Biblioteca Añadir créditos General Ajuste prees…" at bounding box center [227, 124] width 454 height 249
click at [117, 157] on div "Layout" at bounding box center [268, 160] width 318 height 7
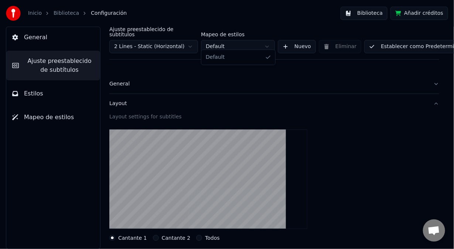
click at [266, 40] on html "Inicio Biblioteca Configuración Biblioteca Añadir créditos General Ajuste prees…" at bounding box center [227, 124] width 454 height 249
click at [367, 14] on button "Biblioteca" at bounding box center [363, 13] width 47 height 13
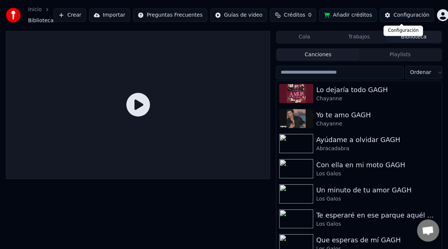
click at [385, 11] on button "Configuración" at bounding box center [407, 14] width 54 height 13
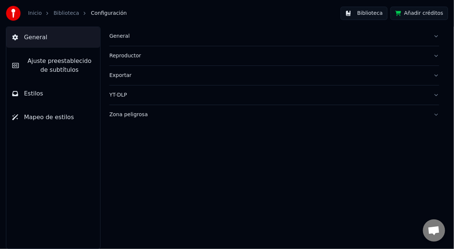
click at [125, 58] on div "Reproductor" at bounding box center [268, 55] width 318 height 7
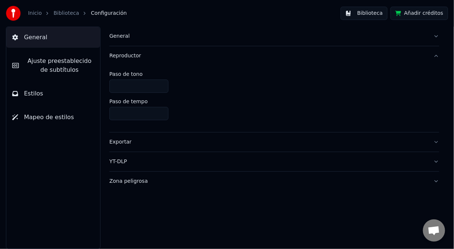
click at [124, 58] on div "Reproductor" at bounding box center [268, 55] width 318 height 7
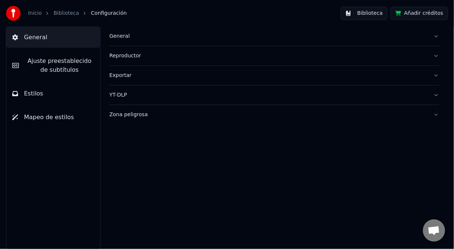
click at [124, 76] on div "Exportar" at bounding box center [268, 75] width 318 height 7
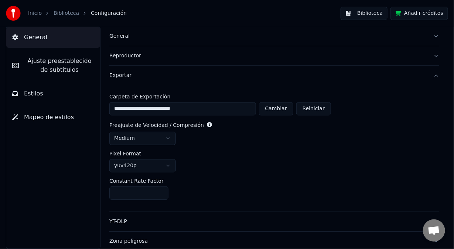
click at [50, 41] on button "General" at bounding box center [53, 37] width 94 height 21
click at [54, 62] on span "Ajuste preestablecido de subtítulos" at bounding box center [59, 65] width 69 height 18
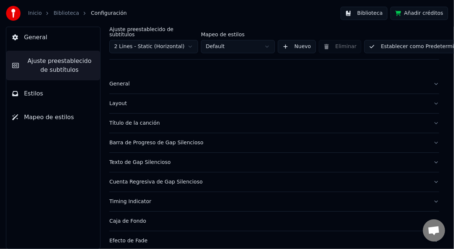
click at [187, 44] on html "Inicio Biblioteca Configuración Biblioteca Añadir créditos General Ajuste prees…" at bounding box center [227, 124] width 454 height 249
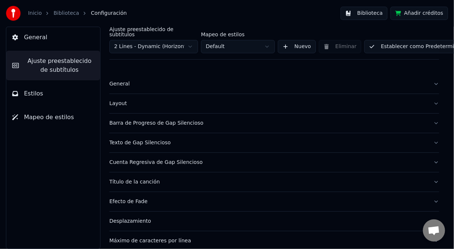
click at [382, 41] on button "Establecer como Predeterminado" at bounding box center [417, 46] width 107 height 13
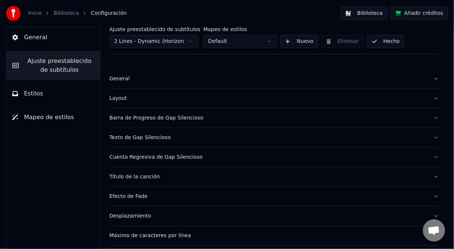
click at [191, 42] on html "Inicio Biblioteca Configuración Biblioteca Añadir créditos General Ajuste prees…" at bounding box center [227, 124] width 454 height 249
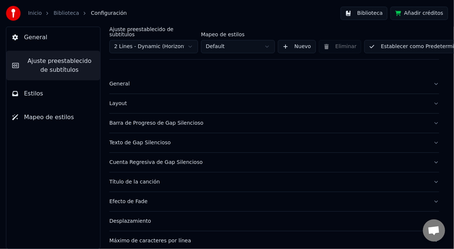
click at [233, 76] on html "Inicio Biblioteca Configuración Biblioteca Añadir créditos General Ajuste prees…" at bounding box center [227, 124] width 454 height 249
click at [222, 43] on html "Inicio Biblioteca Configuración Biblioteca Añadir créditos General Ajuste prees…" at bounding box center [227, 124] width 454 height 249
click at [217, 43] on html "Inicio Biblioteca Configuración Biblioteca Añadir créditos General Ajuste prees…" at bounding box center [227, 124] width 454 height 249
click at [266, 42] on html "Inicio Biblioteca Configuración Biblioteca Añadir créditos General Ajuste prees…" at bounding box center [227, 124] width 454 height 249
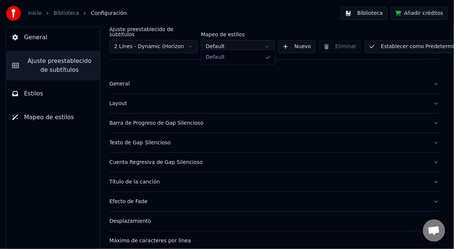
click at [266, 42] on html "Inicio Biblioteca Configuración Biblioteca Añadir créditos General Ajuste prees…" at bounding box center [227, 124] width 454 height 249
click at [267, 42] on html "Inicio Biblioteca Configuración Biblioteca Añadir créditos General Ajuste prees…" at bounding box center [227, 124] width 454 height 249
click at [294, 42] on html "Inicio Biblioteca Configuración Biblioteca Añadir créditos General Ajuste prees…" at bounding box center [227, 124] width 454 height 249
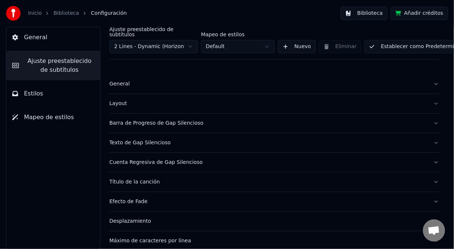
click at [294, 42] on button "Nuevo" at bounding box center [297, 46] width 38 height 13
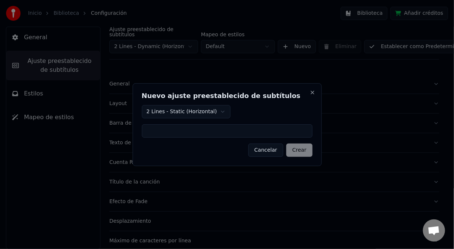
click at [275, 153] on button "Cancelar" at bounding box center [265, 149] width 35 height 13
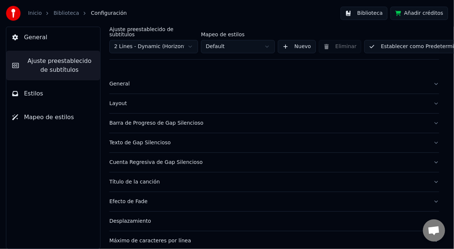
click at [300, 40] on button "Nuevo" at bounding box center [297, 46] width 38 height 13
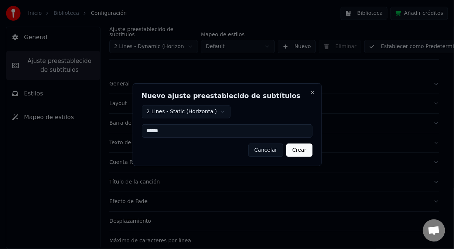
type input "******"
click at [298, 149] on button "Crear" at bounding box center [299, 149] width 26 height 13
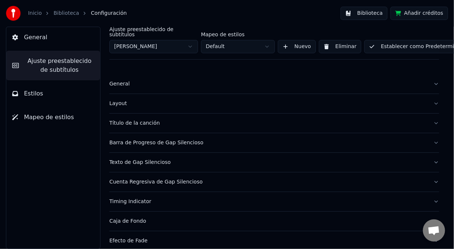
click at [267, 42] on html "Inicio Biblioteca Configuración Biblioteca Añadir créditos General Ajuste prees…" at bounding box center [227, 124] width 454 height 249
click at [267, 44] on html "Inicio Biblioteca Configuración Biblioteca Añadir créditos General Ajuste prees…" at bounding box center [227, 124] width 454 height 249
click at [192, 42] on html "Inicio Biblioteca Configuración Biblioteca Añadir créditos General Ajuste prees…" at bounding box center [227, 124] width 454 height 249
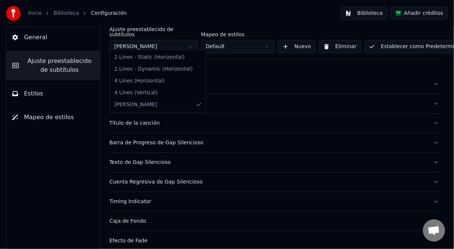
click at [190, 42] on html "Inicio Biblioteca Configuración Biblioteca Añadir créditos General Ajuste prees…" at bounding box center [227, 124] width 454 height 249
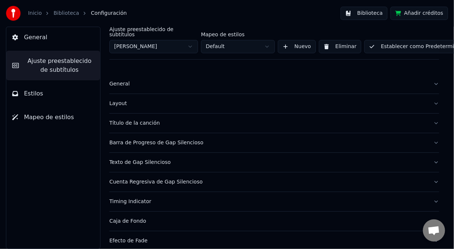
click at [235, 67] on html "Inicio Biblioteca Configuración Biblioteca Añadir créditos General Ajuste prees…" at bounding box center [227, 124] width 454 height 249
click at [116, 80] on div "General" at bounding box center [268, 83] width 318 height 7
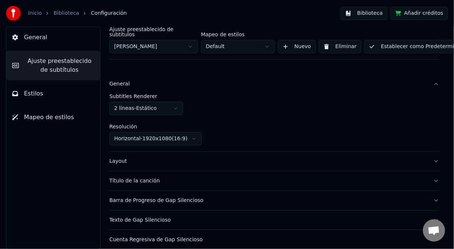
click at [175, 101] on html "Inicio Biblioteca Configuración Biblioteca Añadir créditos General Ajuste prees…" at bounding box center [227, 124] width 454 height 249
click at [389, 41] on button "Establecer como Predeterminado" at bounding box center [417, 46] width 107 height 13
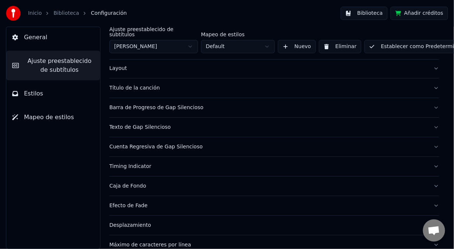
scroll to position [123, 0]
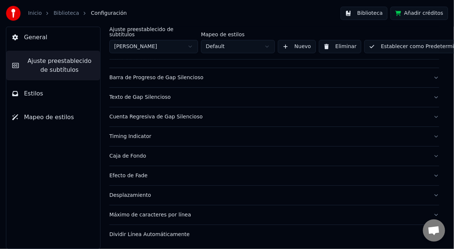
click at [43, 93] on button "Estilos" at bounding box center [53, 93] width 94 height 21
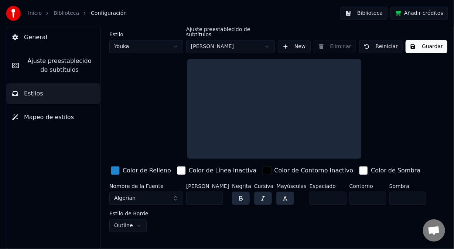
scroll to position [0, 0]
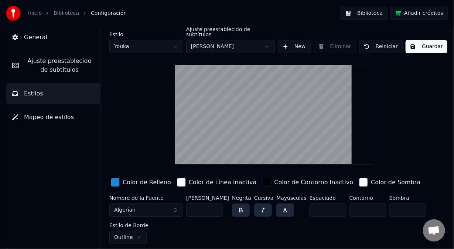
click at [267, 42] on html "Inicio Biblioteca Configuración Biblioteca Añadir créditos General Ajuste prees…" at bounding box center [227, 124] width 454 height 249
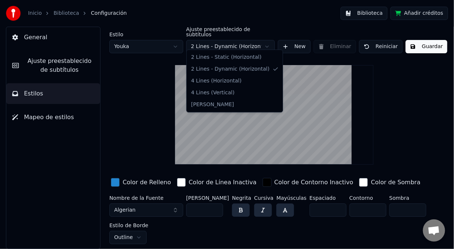
click at [268, 41] on html "Inicio Biblioteca Configuración Biblioteca Añadir créditos General Ajuste prees…" at bounding box center [227, 124] width 454 height 249
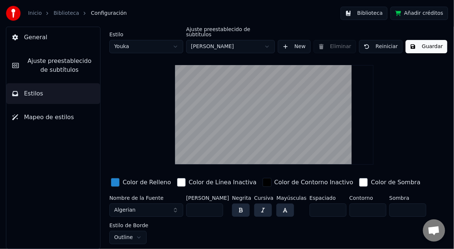
click at [267, 42] on html "Inicio Biblioteca Configuración Biblioteca Añadir créditos General Ajuste prees…" at bounding box center [227, 124] width 454 height 249
click at [266, 42] on html "Inicio Biblioteca Configuración Biblioteca Añadir créditos General Ajuste prees…" at bounding box center [227, 124] width 454 height 249
click at [64, 69] on span "Ajuste preestablecido de subtítulos" at bounding box center [59, 65] width 69 height 18
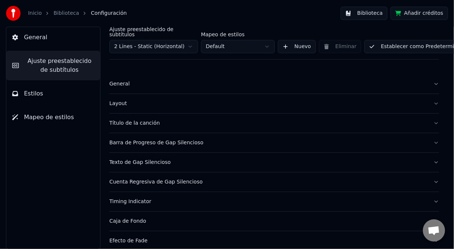
click at [120, 100] on div "Layout" at bounding box center [268, 103] width 318 height 7
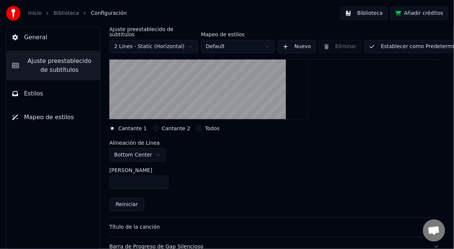
scroll to position [111, 0]
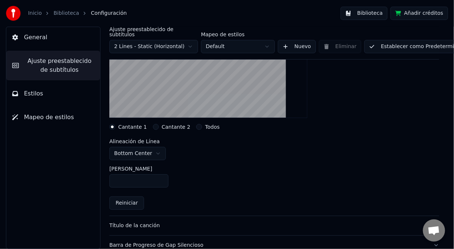
click at [154, 148] on html "Inicio Biblioteca Configuración Biblioteca Añadir créditos General Ajuste prees…" at bounding box center [227, 124] width 454 height 249
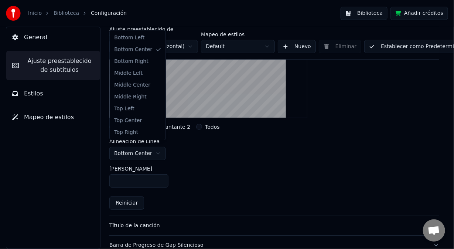
click at [209, 147] on html "Inicio Biblioteca Configuración Biblioteca Añadir créditos General Ajuste prees…" at bounding box center [227, 124] width 454 height 249
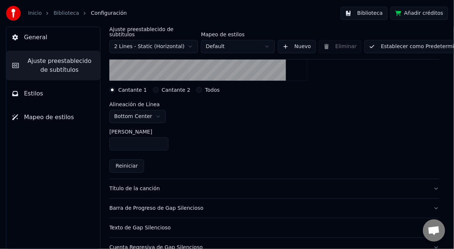
scroll to position [184, 0]
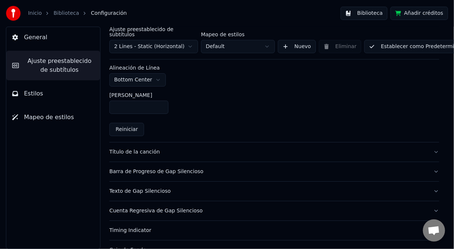
click at [143, 148] on div "Título de la canción" at bounding box center [268, 151] width 318 height 7
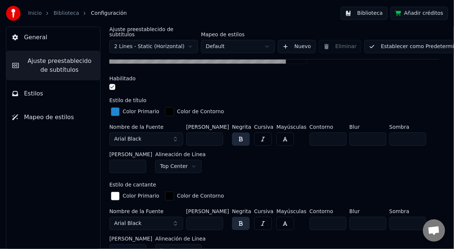
click at [191, 41] on html "Inicio Biblioteca Configuración Biblioteca Añadir créditos General Ajuste prees…" at bounding box center [227, 124] width 454 height 249
click at [177, 134] on button "Arial Black" at bounding box center [146, 138] width 74 height 13
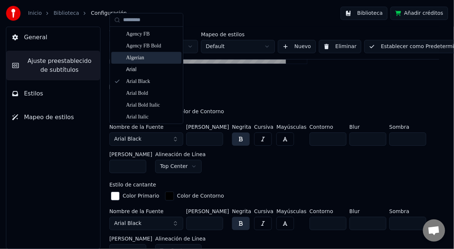
click at [143, 57] on div "Algerian" at bounding box center [152, 57] width 52 height 7
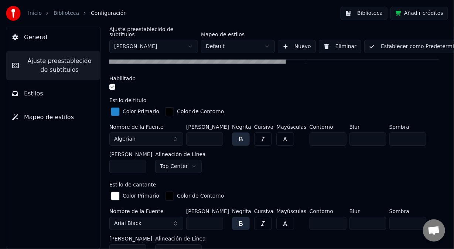
click at [185, 158] on html "Inicio Biblioteca Configuración Biblioteca Añadir créditos General Ajuste prees…" at bounding box center [227, 124] width 454 height 249
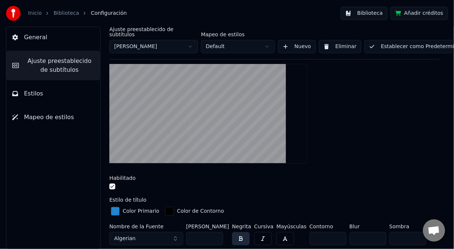
scroll to position [74, 0]
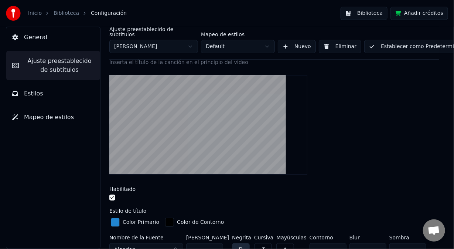
click at [379, 41] on button "Establecer como Predeterminado" at bounding box center [417, 46] width 107 height 13
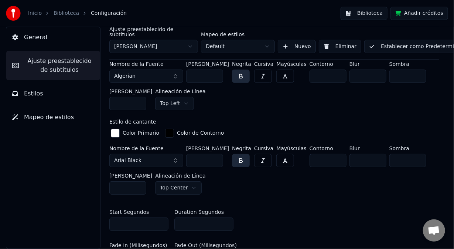
scroll to position [258, 0]
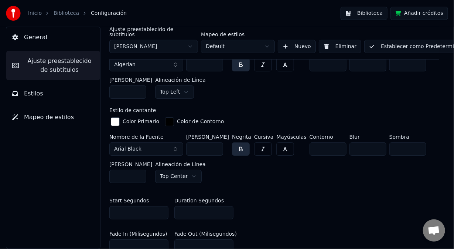
click at [175, 142] on button "Arial Black" at bounding box center [146, 148] width 74 height 13
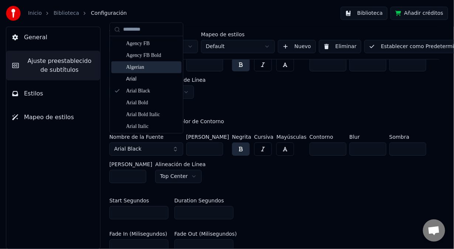
drag, startPoint x: 151, startPoint y: 65, endPoint x: 151, endPoint y: 79, distance: 13.7
click at [151, 65] on div "Algerian" at bounding box center [152, 67] width 52 height 7
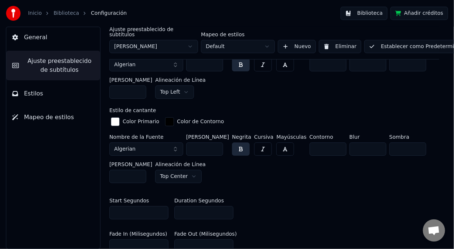
drag, startPoint x: 200, startPoint y: 143, endPoint x: 188, endPoint y: 144, distance: 11.9
click at [189, 143] on input "***" at bounding box center [204, 148] width 37 height 13
type input "***"
click at [171, 168] on html "Inicio Biblioteca Configuración Biblioteca Añadir créditos General Ajuste prees…" at bounding box center [227, 124] width 454 height 249
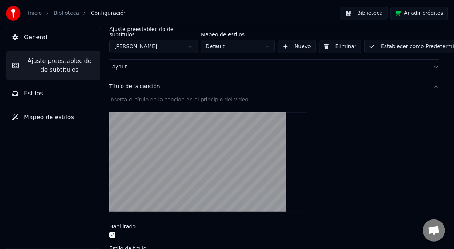
scroll to position [74, 0]
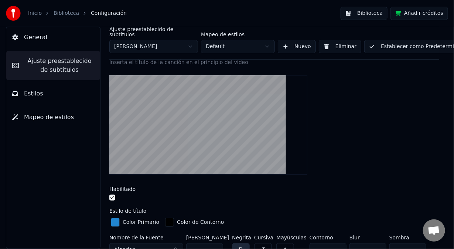
click at [404, 42] on button "Establecer como Predeterminado" at bounding box center [417, 46] width 107 height 13
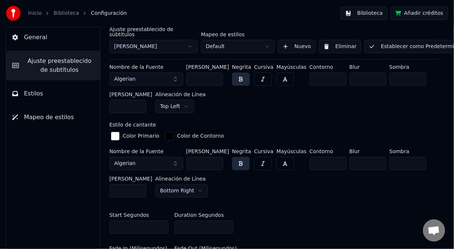
scroll to position [258, 0]
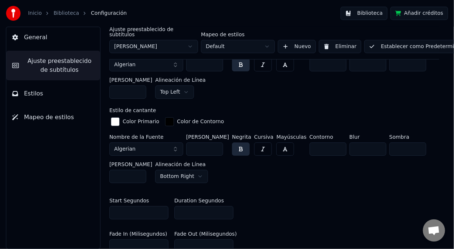
click at [118, 117] on div "button" at bounding box center [115, 121] width 9 height 9
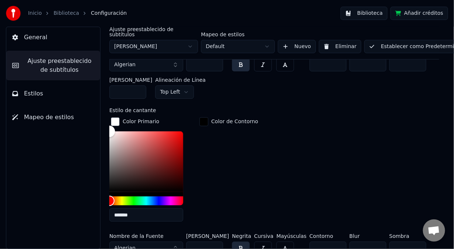
type input "*******"
click at [179, 131] on div "Color" at bounding box center [146, 161] width 74 height 61
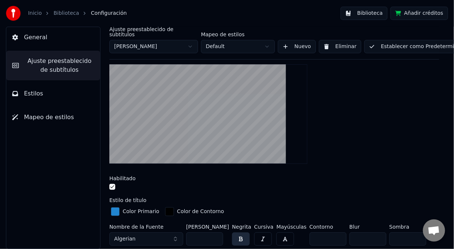
scroll to position [74, 0]
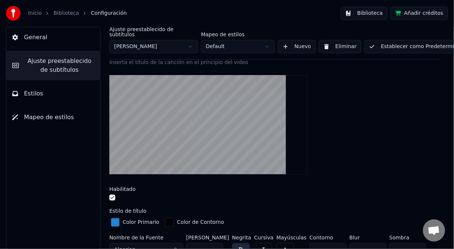
click at [396, 42] on button "Establecer como Predeterminado" at bounding box center [417, 46] width 107 height 13
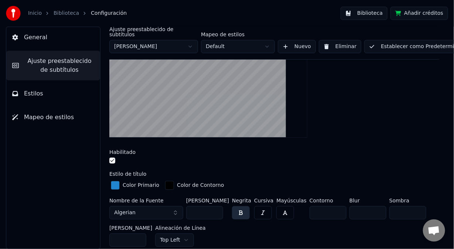
scroll to position [37, 0]
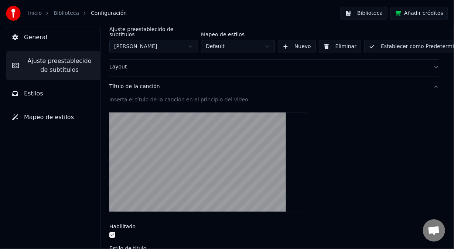
click at [138, 83] on div "Título de la canción" at bounding box center [268, 86] width 318 height 7
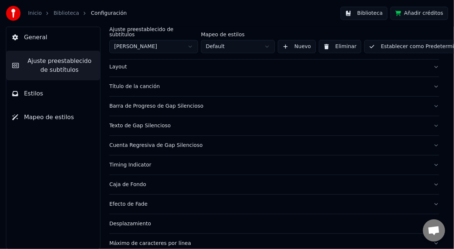
click at [150, 122] on div "Texto de Gap Silencioso" at bounding box center [268, 125] width 318 height 7
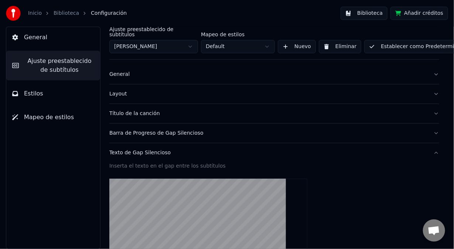
scroll to position [0, 0]
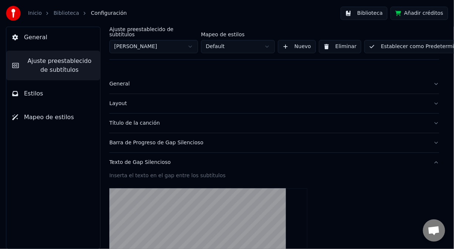
click at [144, 139] on div "Barra de Progreso de Gap Silencioso" at bounding box center [268, 142] width 318 height 7
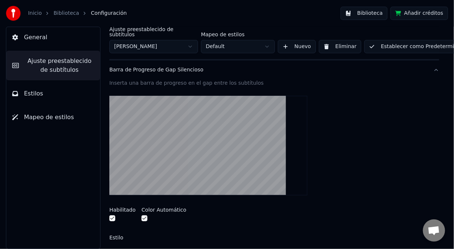
scroll to position [74, 0]
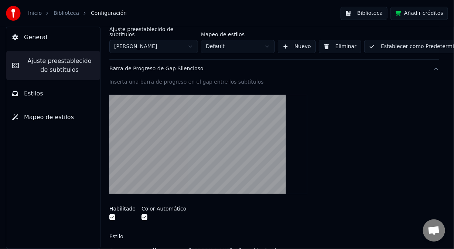
click at [112, 214] on button "button" at bounding box center [112, 217] width 6 height 6
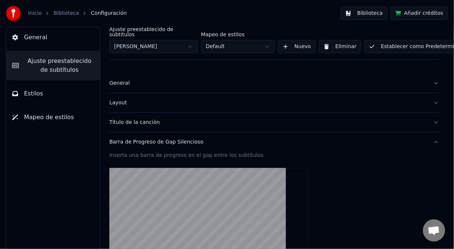
scroll to position [0, 0]
click at [144, 119] on div "Título de la canción" at bounding box center [268, 122] width 318 height 7
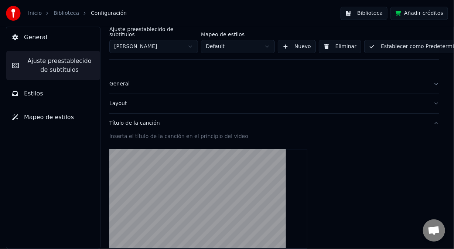
click at [131, 101] on div "Layout" at bounding box center [268, 103] width 318 height 7
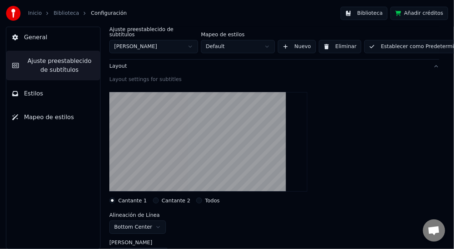
scroll to position [74, 0]
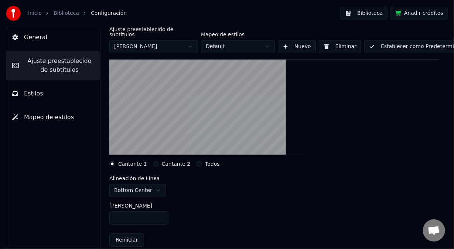
click at [154, 185] on html "Inicio Biblioteca Configuración Biblioteca Añadir créditos General Ajuste prees…" at bounding box center [227, 124] width 454 height 249
drag, startPoint x: 133, startPoint y: 212, endPoint x: 107, endPoint y: 213, distance: 25.9
click at [107, 213] on div "Ajuste preestablecido de subtítulos [PERSON_NAME] Mapeo de estilos Default Nuev…" at bounding box center [274, 138] width 359 height 222
drag, startPoint x: 125, startPoint y: 211, endPoint x: 109, endPoint y: 212, distance: 16.6
click at [109, 212] on div "Ajuste preestablecido de subtítulos [PERSON_NAME] Mapeo de estilos Default Nuev…" at bounding box center [274, 138] width 359 height 222
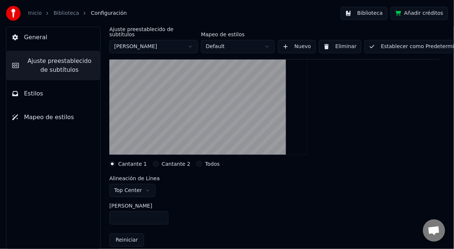
click at [106, 215] on div "Ajuste preestablecido de subtítulos [PERSON_NAME] Mapeo de estilos Default Nuev…" at bounding box center [274, 138] width 359 height 222
drag, startPoint x: 122, startPoint y: 212, endPoint x: 112, endPoint y: 212, distance: 10.7
click at [112, 212] on input "***" at bounding box center [138, 217] width 59 height 13
click at [153, 161] on button "Cantante 2" at bounding box center [156, 164] width 6 height 6
click at [144, 184] on html "Inicio Biblioteca Configuración Biblioteca Añadir créditos General Ajuste prees…" at bounding box center [227, 124] width 454 height 249
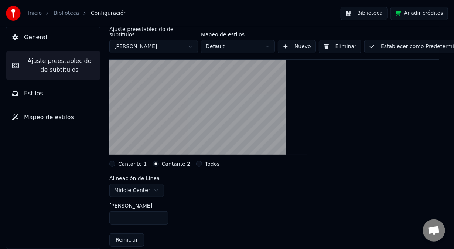
click at [196, 161] on button "Todos" at bounding box center [199, 164] width 6 height 6
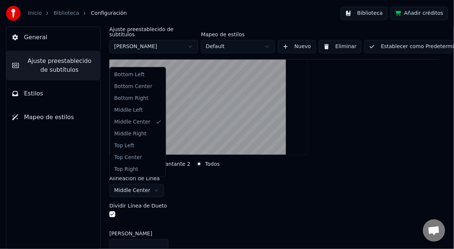
click at [154, 183] on html "Inicio Biblioteca Configuración Biblioteca Añadir créditos General Ajuste prees…" at bounding box center [227, 124] width 454 height 249
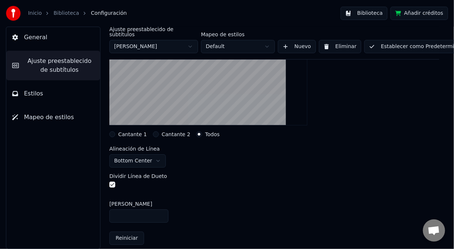
scroll to position [148, 0]
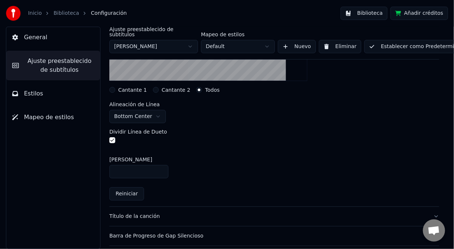
drag, startPoint x: 130, startPoint y: 167, endPoint x: 102, endPoint y: 171, distance: 28.3
click at [102, 171] on div "Ajuste preestablecido de subtítulos [PERSON_NAME] Mapeo de estilos Default Nuev…" at bounding box center [274, 138] width 359 height 222
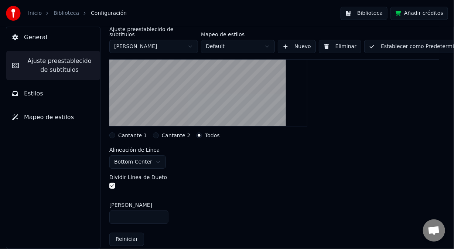
scroll to position [111, 0]
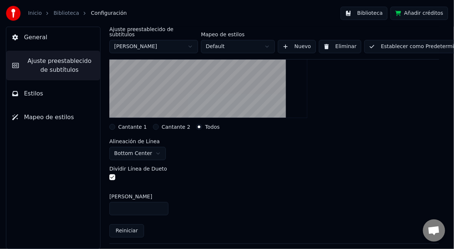
drag, startPoint x: 126, startPoint y: 202, endPoint x: 114, endPoint y: 205, distance: 12.8
click at [114, 205] on input "***" at bounding box center [138, 208] width 59 height 13
drag, startPoint x: 126, startPoint y: 202, endPoint x: 104, endPoint y: 205, distance: 22.0
click at [104, 205] on div "Ajuste preestablecido de subtítulos [PERSON_NAME] Mapeo de estilos Default Nuev…" at bounding box center [274, 138] width 359 height 222
drag, startPoint x: 124, startPoint y: 203, endPoint x: 99, endPoint y: 209, distance: 25.4
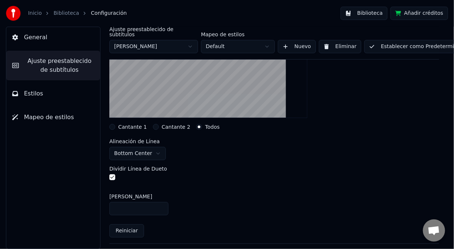
click at [99, 209] on div "Ajuste preestablecido de subtítulos [PERSON_NAME] Mapeo de estilos Default Nuev…" at bounding box center [274, 138] width 359 height 222
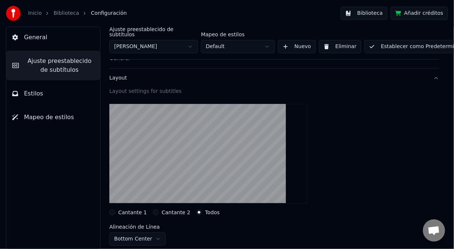
scroll to position [37, 0]
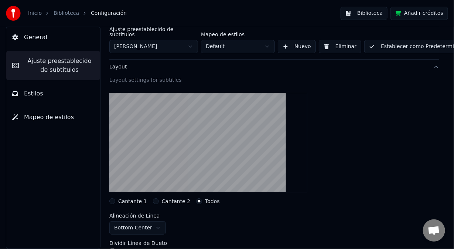
type input "***"
click at [153, 198] on button "Cantante 2" at bounding box center [156, 201] width 6 height 6
click at [113, 198] on button "Cantante 1" at bounding box center [112, 201] width 6 height 6
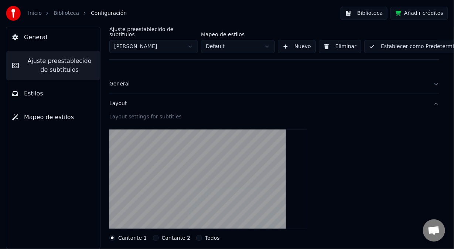
click at [386, 40] on button "Establecer como Predeterminado" at bounding box center [417, 46] width 107 height 13
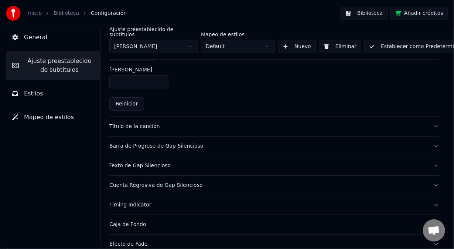
scroll to position [222, 0]
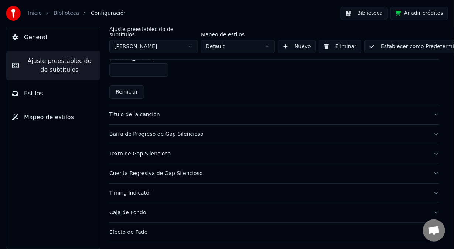
click at [148, 111] on div "Título de la canción" at bounding box center [268, 114] width 318 height 7
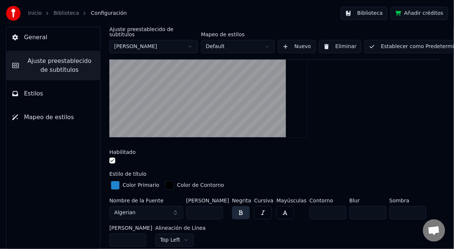
scroll to position [148, 0]
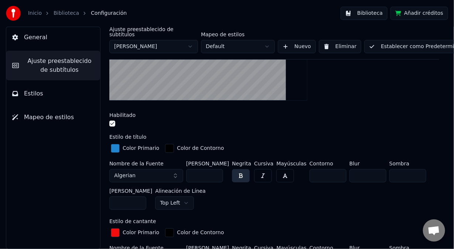
drag, startPoint x: 126, startPoint y: 195, endPoint x: 97, endPoint y: 200, distance: 28.8
click at [98, 200] on div "Ajuste preestablecido de subtítulos [PERSON_NAME] Mapeo de estilos Default Nuev…" at bounding box center [274, 138] width 359 height 222
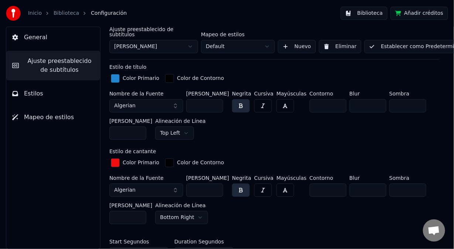
scroll to position [222, 0]
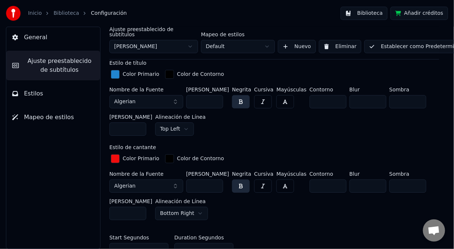
type input "**"
drag, startPoint x: 124, startPoint y: 206, endPoint x: 103, endPoint y: 208, distance: 20.8
click at [103, 209] on div "Ajuste preestablecido de subtítulos [PERSON_NAME] Mapeo de estilos Default Nuev…" at bounding box center [274, 138] width 359 height 222
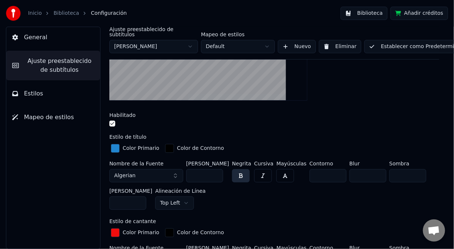
scroll to position [74, 0]
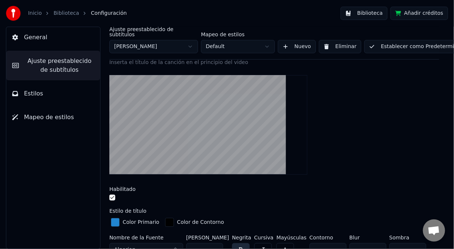
type input "**"
click at [390, 40] on button "Establecer como Predeterminado" at bounding box center [417, 46] width 107 height 13
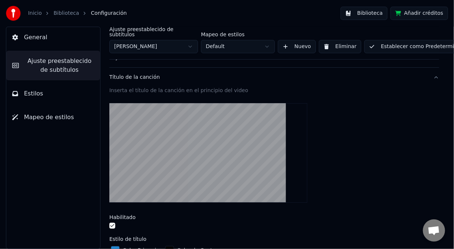
scroll to position [0, 0]
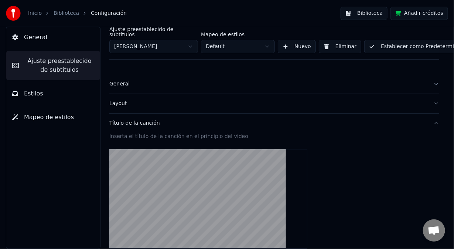
drag, startPoint x: 125, startPoint y: 101, endPoint x: 124, endPoint y: 105, distance: 4.2
click at [124, 102] on div "Layout" at bounding box center [268, 103] width 318 height 7
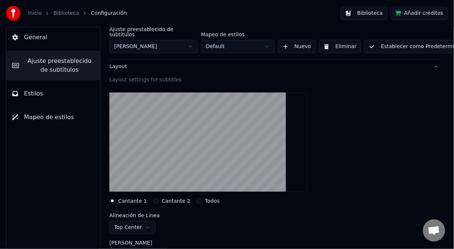
scroll to position [37, 0]
click at [153, 198] on button "Cantante 2" at bounding box center [156, 201] width 6 height 6
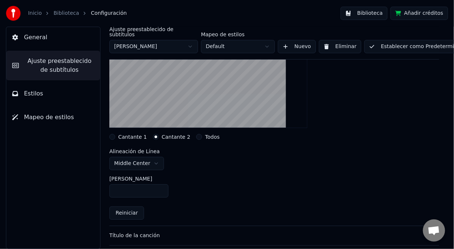
scroll to position [111, 0]
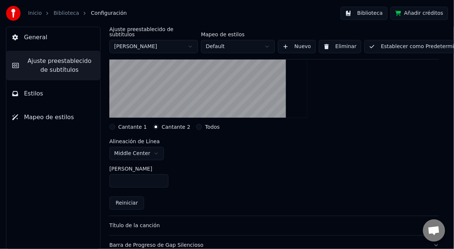
click at [196, 124] on button "Todos" at bounding box center [199, 127] width 6 height 6
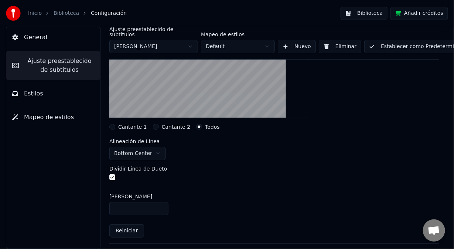
scroll to position [148, 0]
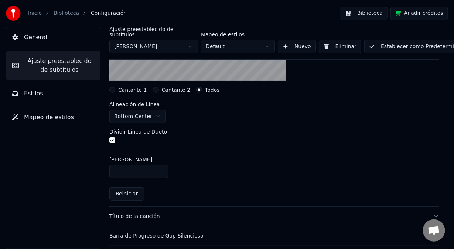
drag, startPoint x: 126, startPoint y: 167, endPoint x: 109, endPoint y: 171, distance: 17.5
click at [109, 171] on input "***" at bounding box center [138, 171] width 59 height 13
drag, startPoint x: 119, startPoint y: 167, endPoint x: 113, endPoint y: 169, distance: 6.1
click at [113, 169] on input "**" at bounding box center [138, 171] width 59 height 13
drag, startPoint x: 132, startPoint y: 165, endPoint x: 99, endPoint y: 164, distance: 32.9
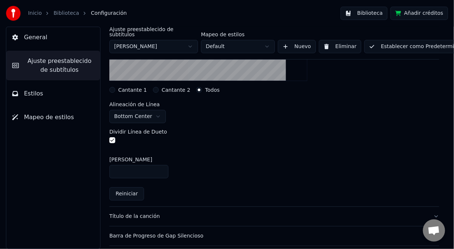
click at [99, 164] on div "Ajuste preestablecido de subtítulos [PERSON_NAME] Mapeo de estilos Default Nuev…" at bounding box center [274, 138] width 359 height 222
drag, startPoint x: 131, startPoint y: 166, endPoint x: 107, endPoint y: 167, distance: 24.8
click at [107, 167] on div "Ajuste preestablecido de subtítulos [PERSON_NAME] Mapeo de estilos Default Nuev…" at bounding box center [274, 138] width 359 height 222
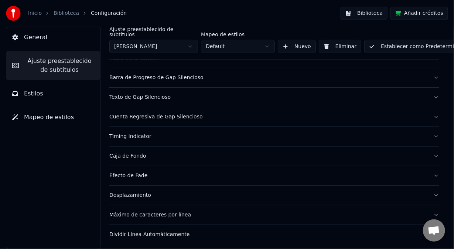
scroll to position [269, 0]
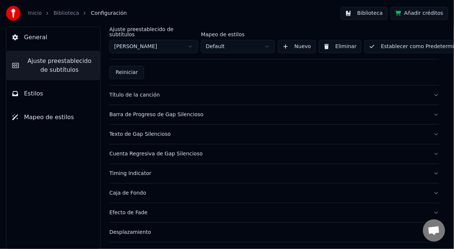
type input "***"
click at [395, 40] on button "Establecer como Predeterminado" at bounding box center [417, 46] width 107 height 13
click at [37, 93] on span "Estilos" at bounding box center [33, 93] width 19 height 9
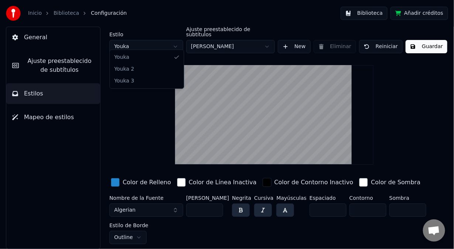
click at [174, 41] on html "Inicio Biblioteca Configuración Biblioteca Añadir créditos General Ajuste prees…" at bounding box center [227, 124] width 454 height 249
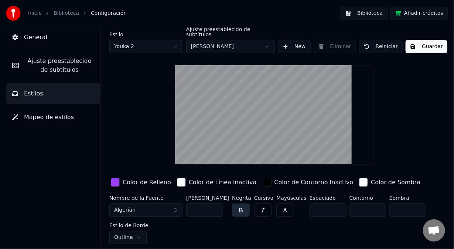
click at [174, 40] on html "Inicio Biblioteca Configuración Biblioteca Añadir créditos General Ajuste prees…" at bounding box center [227, 124] width 454 height 249
click at [175, 43] on html "Inicio Biblioteca Configuración Biblioteca Añadir créditos General Ajuste prees…" at bounding box center [227, 124] width 454 height 249
drag, startPoint x: 163, startPoint y: 56, endPoint x: 160, endPoint y: 61, distance: 6.1
drag, startPoint x: 203, startPoint y: 204, endPoint x: 185, endPoint y: 205, distance: 18.1
click at [185, 205] on div "Nombre de la Fuente Algerian [PERSON_NAME] *** Negrita Cursiva Mayúsculas Espac…" at bounding box center [268, 219] width 318 height 49
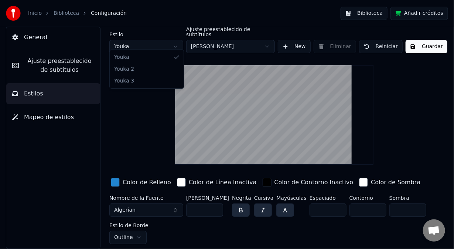
click at [147, 44] on html "Inicio Biblioteca Configuración Biblioteca Añadir créditos General Ajuste prees…" at bounding box center [227, 124] width 454 height 249
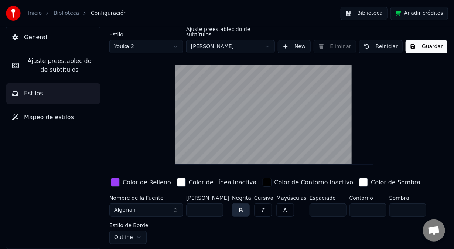
drag, startPoint x: 203, startPoint y: 202, endPoint x: 188, endPoint y: 206, distance: 15.6
click at [189, 204] on input "***" at bounding box center [204, 209] width 37 height 13
click at [176, 42] on html "Inicio Biblioteca Configuración Biblioteca Añadir créditos General Ajuste prees…" at bounding box center [227, 124] width 454 height 249
drag, startPoint x: 200, startPoint y: 203, endPoint x: 179, endPoint y: 207, distance: 20.9
click at [180, 207] on div "Nombre de la Fuente Algerian [PERSON_NAME] *** Negrita Cursiva Mayúsculas Espac…" at bounding box center [268, 219] width 318 height 49
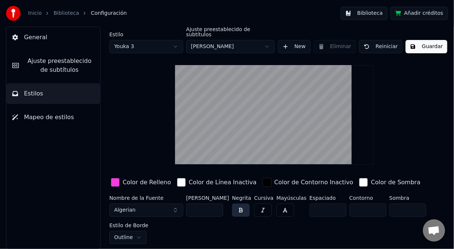
type input "***"
click at [411, 42] on button "Guardar" at bounding box center [426, 46] width 42 height 13
click at [74, 69] on span "Ajuste preestablecido de subtítulos" at bounding box center [59, 65] width 69 height 18
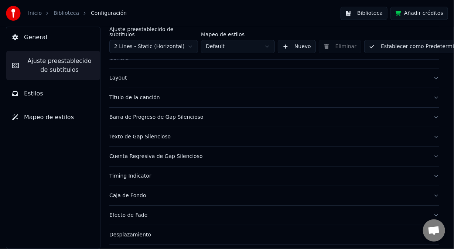
scroll to position [37, 0]
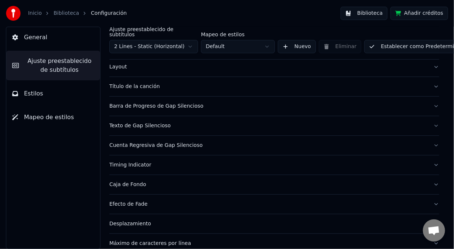
click at [141, 83] on div "Título de la canción" at bounding box center [268, 86] width 318 height 7
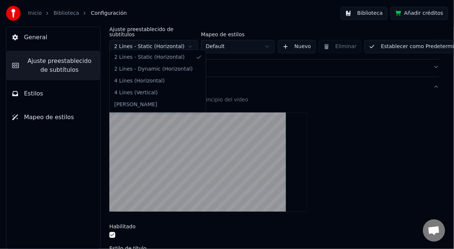
click at [191, 40] on html "Inicio Biblioteca Configuración Biblioteca Añadir créditos General Ajuste prees…" at bounding box center [227, 124] width 454 height 249
type input "**"
type input "***"
type input "**"
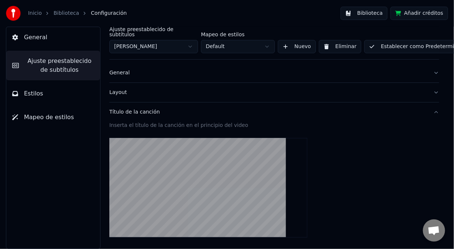
scroll to position [0, 0]
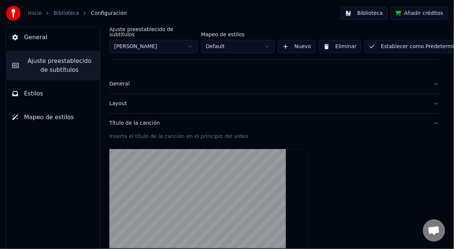
click at [37, 95] on span "Estilos" at bounding box center [33, 93] width 19 height 9
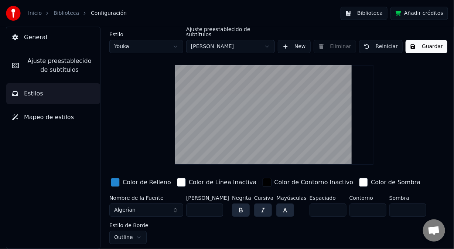
click at [409, 40] on button "Guardar" at bounding box center [426, 46] width 42 height 13
click at [45, 69] on span "Ajuste preestablecido de subtítulos" at bounding box center [59, 65] width 69 height 18
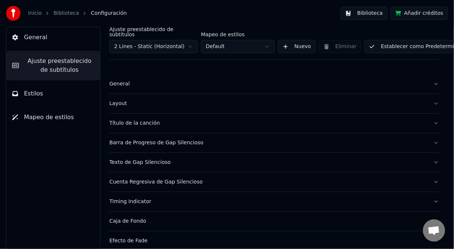
click at [190, 42] on html "Inicio Biblioteca Configuración Biblioteca Añadir créditos General Ajuste prees…" at bounding box center [227, 124] width 454 height 249
click at [377, 41] on button "Establecer como Predeterminado" at bounding box center [417, 46] width 107 height 13
click at [120, 100] on div "Layout" at bounding box center [268, 103] width 318 height 7
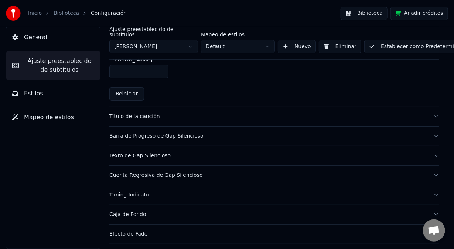
scroll to position [222, 0]
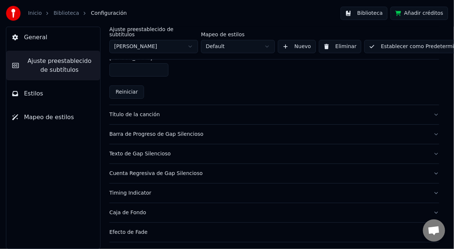
click at [139, 111] on div "Título de la canción" at bounding box center [268, 114] width 318 height 7
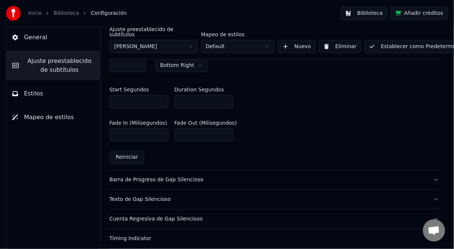
scroll to position [406, 0]
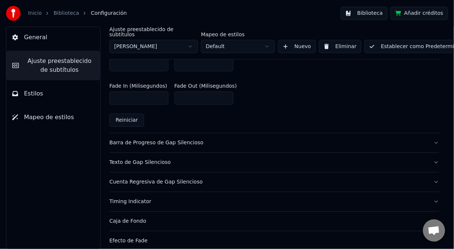
click at [126, 139] on div "Barra de Progreso de Gap Silencioso" at bounding box center [268, 142] width 318 height 7
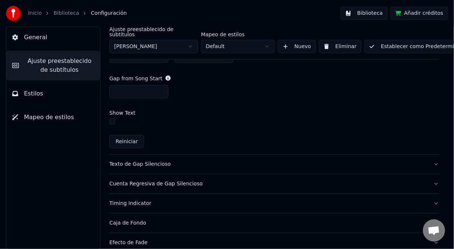
scroll to position [484, 0]
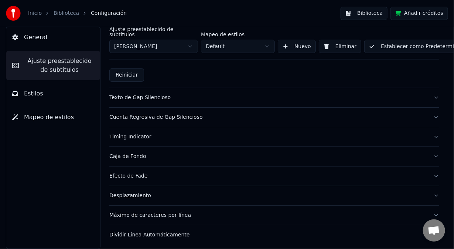
click at [134, 95] on button "Texto de Gap Silencioso" at bounding box center [274, 97] width 330 height 19
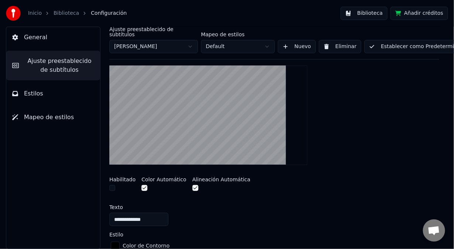
scroll to position [150, 0]
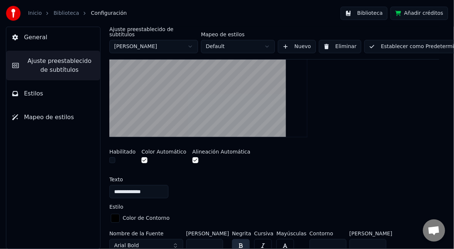
click at [111, 157] on button "button" at bounding box center [112, 160] width 6 height 6
drag, startPoint x: 113, startPoint y: 155, endPoint x: 117, endPoint y: 145, distance: 10.3
click at [113, 157] on button "button" at bounding box center [112, 160] width 6 height 6
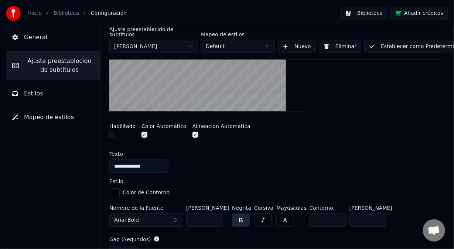
scroll to position [187, 0]
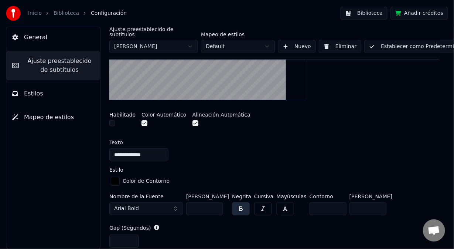
click at [114, 120] on button "button" at bounding box center [112, 123] width 6 height 6
click at [177, 202] on button "Arial Bold" at bounding box center [146, 208] width 74 height 13
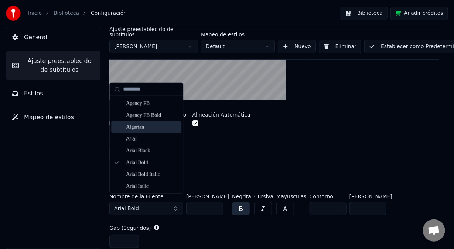
click at [145, 127] on div "Algerian" at bounding box center [152, 126] width 52 height 7
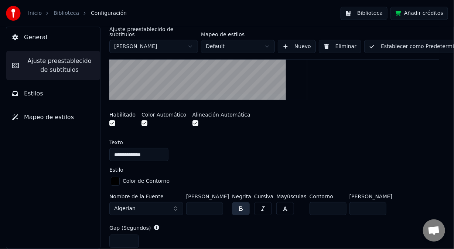
click at [192, 120] on button "button" at bounding box center [195, 123] width 6 height 6
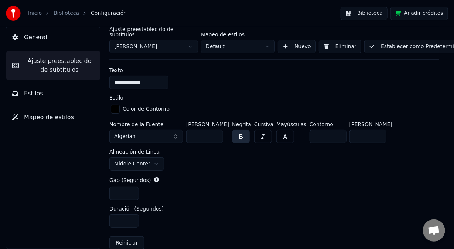
scroll to position [261, 0]
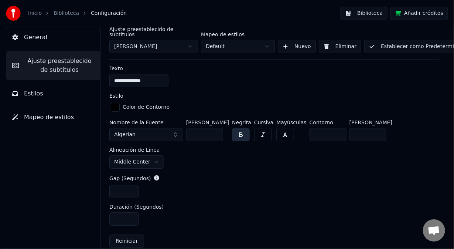
drag, startPoint x: 201, startPoint y: 129, endPoint x: 185, endPoint y: 134, distance: 16.5
click at [185, 134] on div "Nombre de la Fuente Algerian [PERSON_NAME] ** Negrita Cursiva Mayúsculas Contor…" at bounding box center [274, 144] width 330 height 49
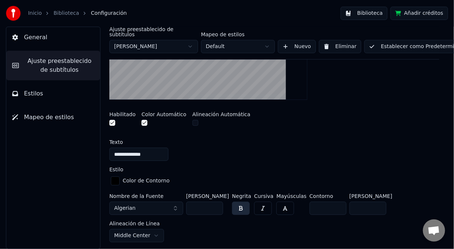
scroll to position [150, 0]
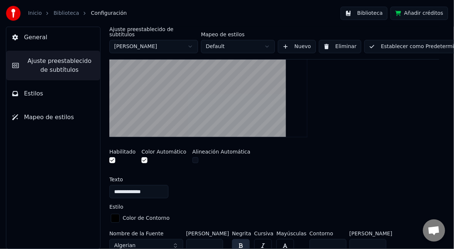
type input "***"
click at [392, 42] on button "Establecer como Predeterminado" at bounding box center [417, 46] width 107 height 13
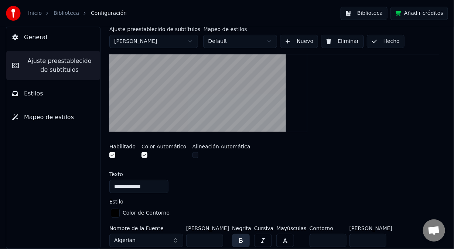
click at [377, 43] on button "Hecho" at bounding box center [386, 41] width 38 height 13
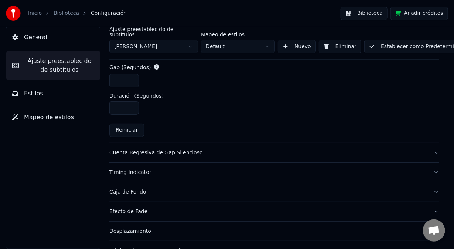
scroll to position [407, 0]
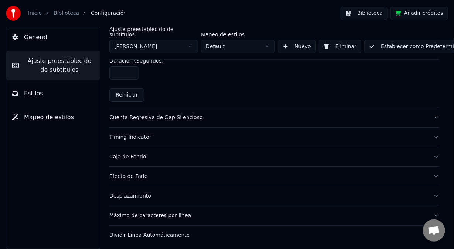
click at [133, 114] on div "Cuenta Regresiva de Gap Silencioso" at bounding box center [268, 117] width 318 height 7
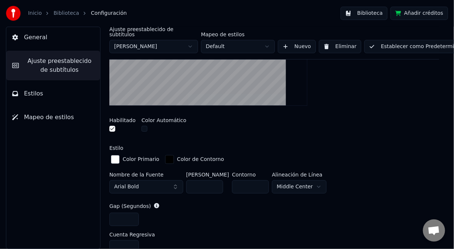
scroll to position [160, 0]
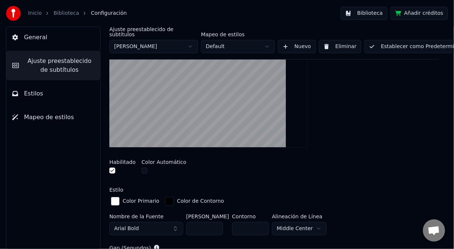
click at [110, 167] on button "button" at bounding box center [112, 170] width 6 height 6
click at [382, 44] on button "Establecer como Predeterminado" at bounding box center [417, 46] width 107 height 13
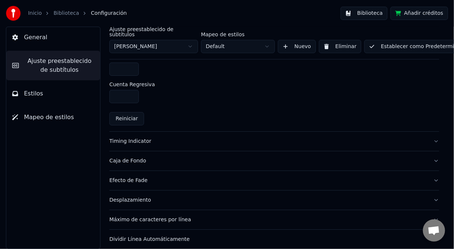
scroll to position [355, 0]
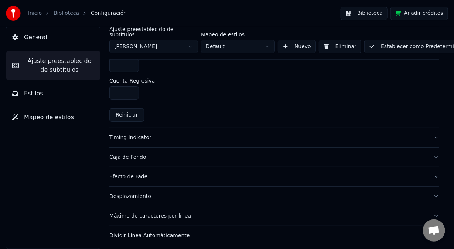
click at [129, 134] on div "Timing Indicator" at bounding box center [268, 137] width 318 height 7
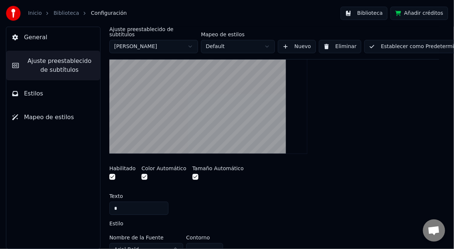
scroll to position [134, 0]
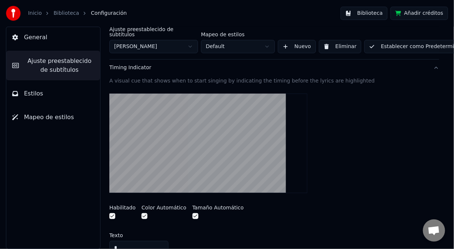
click at [113, 213] on button "button" at bounding box center [112, 216] width 6 height 6
click at [390, 43] on button "Establecer como Predeterminado" at bounding box center [417, 46] width 107 height 13
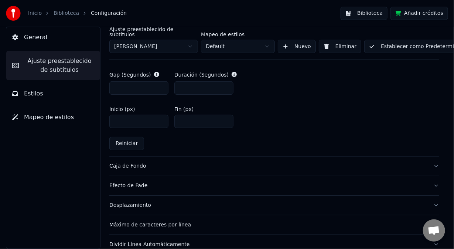
scroll to position [383, 0]
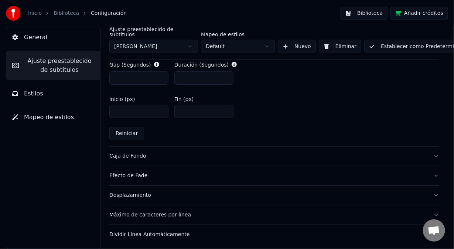
click at [130, 152] on div "Caja de Fondo" at bounding box center [268, 155] width 318 height 7
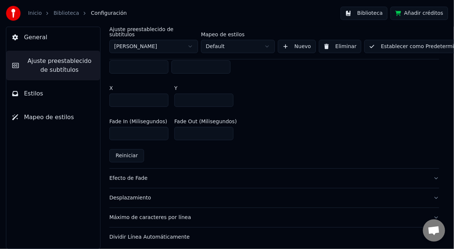
scroll to position [456, 0]
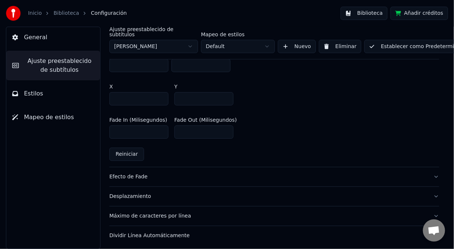
click at [139, 173] on div "Efecto de Fade" at bounding box center [268, 176] width 318 height 7
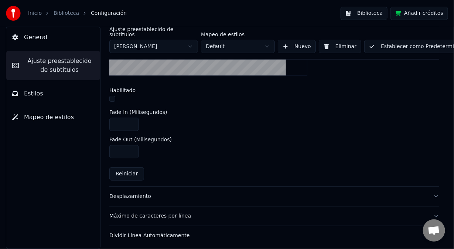
scroll to position [291, 0]
click at [129, 192] on div "Desplazamiento" at bounding box center [268, 195] width 318 height 7
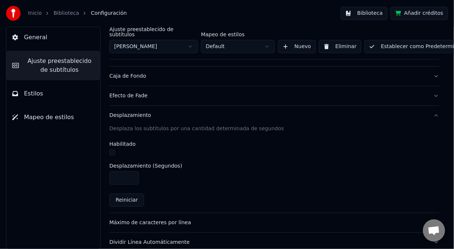
scroll to position [152, 0]
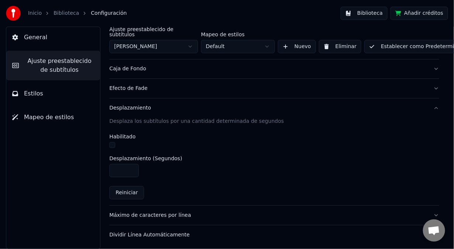
click at [149, 211] on div "Máximo de caracteres por línea" at bounding box center [268, 214] width 318 height 7
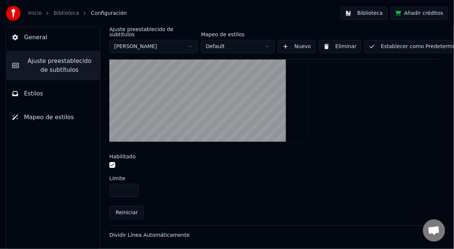
scroll to position [263, 0]
click at [157, 231] on div "Dividir Línea Automáticamente" at bounding box center [268, 234] width 318 height 7
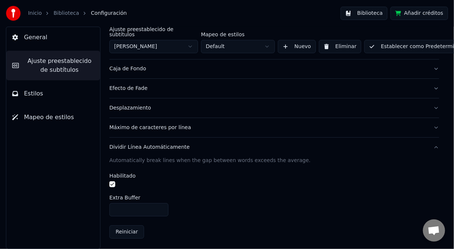
click at [395, 45] on button "Establecer como Predeterminado" at bounding box center [417, 46] width 107 height 13
click at [161, 124] on div "Máximo de caracteres por línea" at bounding box center [268, 127] width 318 height 7
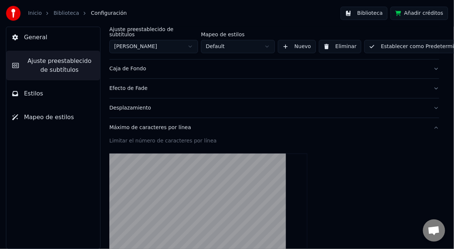
click at [385, 42] on button "Establecer como Predeterminado" at bounding box center [417, 46] width 107 height 13
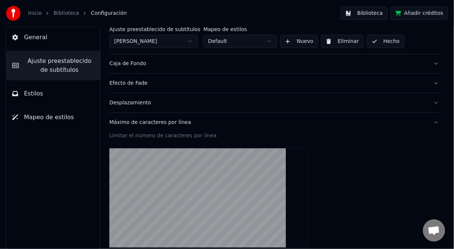
click at [128, 103] on div "Desplazamiento" at bounding box center [268, 102] width 318 height 7
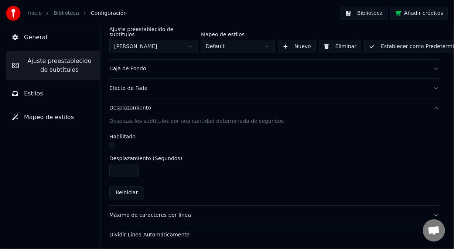
click at [377, 40] on button "Establecer como Predeterminado" at bounding box center [417, 46] width 107 height 13
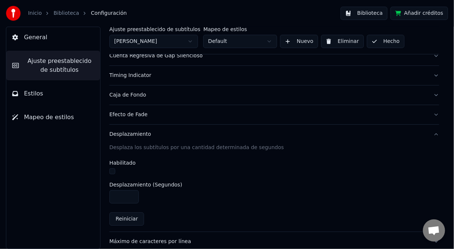
scroll to position [109, 0]
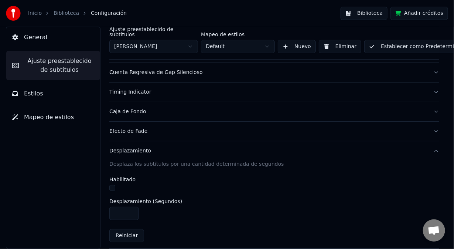
click at [137, 127] on div "Efecto de Fade" at bounding box center [268, 130] width 318 height 7
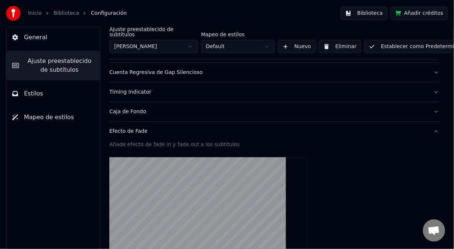
click at [395, 42] on button "Establecer como Predeterminado" at bounding box center [417, 46] width 107 height 13
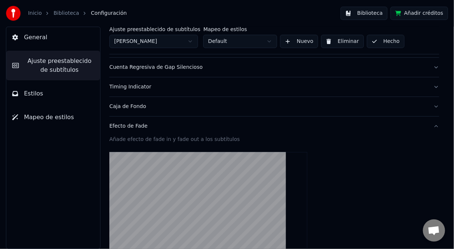
click at [142, 88] on div "Timing Indicator" at bounding box center [268, 86] width 318 height 7
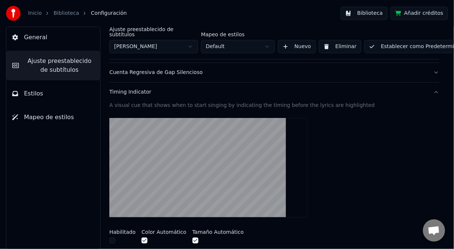
click at [384, 40] on button "Establecer como Predeterminado" at bounding box center [417, 46] width 107 height 13
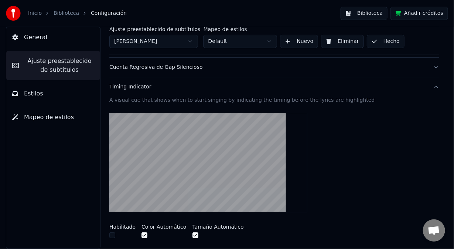
click at [377, 44] on button "Hecho" at bounding box center [386, 41] width 38 height 13
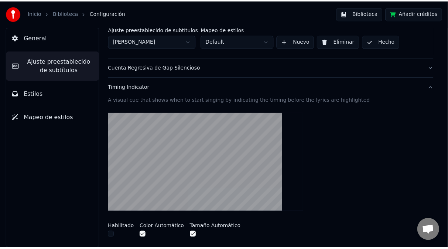
scroll to position [0, 0]
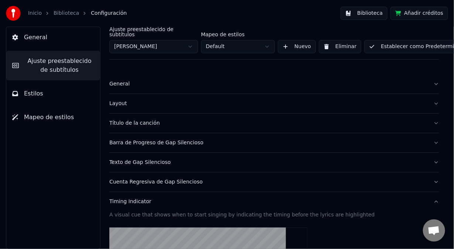
click at [121, 80] on div "General" at bounding box center [268, 83] width 318 height 7
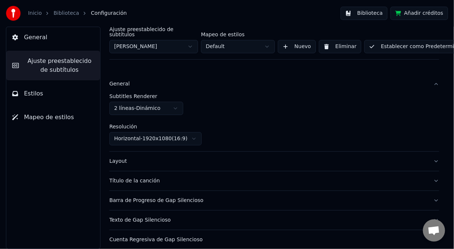
click at [40, 96] on span "Estilos" at bounding box center [33, 93] width 19 height 9
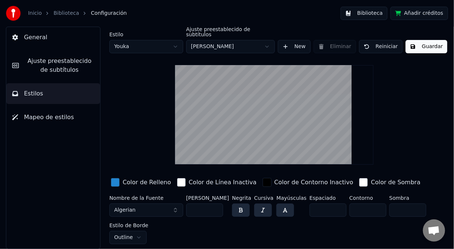
click at [174, 42] on html "Inicio Biblioteca Configuración Biblioteca Añadir créditos General Ajuste prees…" at bounding box center [227, 124] width 454 height 249
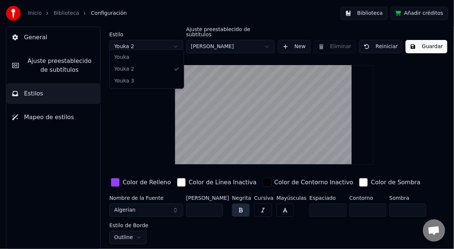
click at [175, 41] on html "Inicio Biblioteca Configuración Biblioteca Añadir créditos General Ajuste prees…" at bounding box center [227, 124] width 454 height 249
click at [427, 40] on button "Guardar" at bounding box center [426, 46] width 42 height 13
click at [429, 41] on button "Guardar" at bounding box center [426, 46] width 42 height 13
click at [59, 118] on span "Mapeo de estilos" at bounding box center [49, 117] width 50 height 9
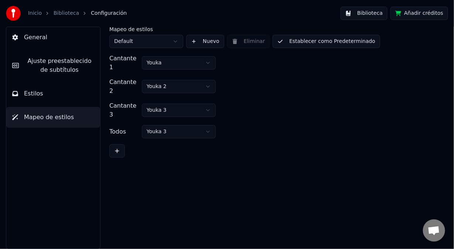
click at [377, 15] on button "Biblioteca" at bounding box center [363, 13] width 47 height 13
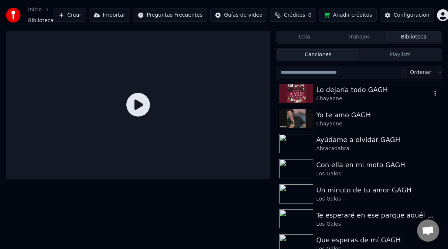
click at [332, 98] on div "Chayanne" at bounding box center [373, 98] width 115 height 7
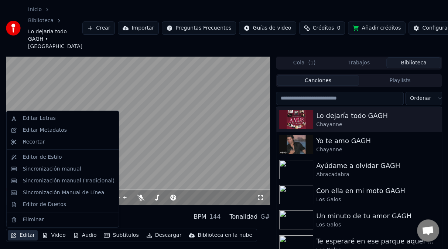
click at [23, 236] on button "Editar" at bounding box center [23, 235] width 30 height 10
click at [59, 130] on div "Editar Metadatos" at bounding box center [45, 129] width 44 height 7
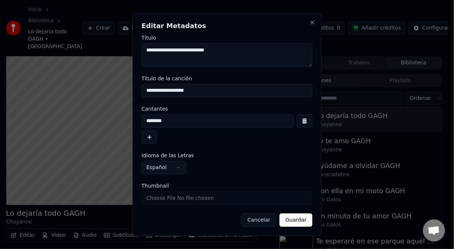
click at [188, 118] on input "********" at bounding box center [217, 120] width 152 height 13
click at [299, 225] on button "Guardar" at bounding box center [296, 219] width 33 height 13
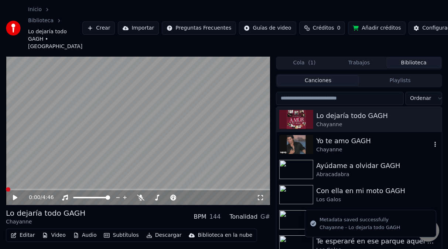
click at [332, 148] on div "Chayanne" at bounding box center [373, 149] width 115 height 7
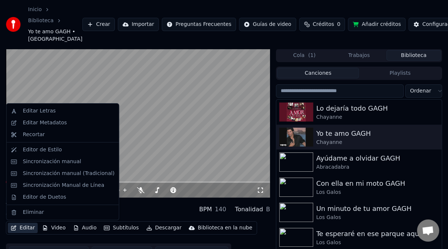
click at [27, 227] on button "Editar" at bounding box center [23, 227] width 30 height 10
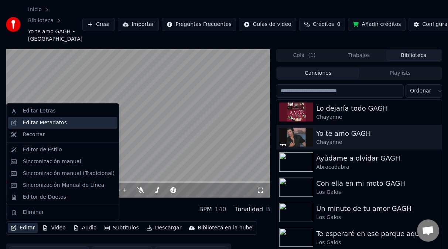
click at [54, 125] on div "Editar Metadatos" at bounding box center [45, 122] width 44 height 7
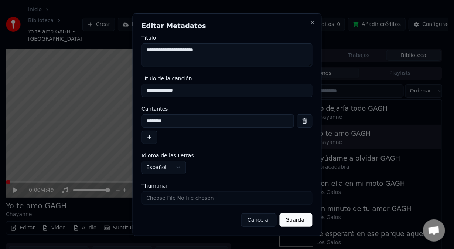
click at [288, 220] on button "Guardar" at bounding box center [296, 219] width 33 height 13
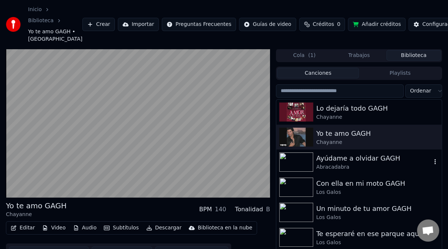
click at [361, 160] on div "Ayúdame a olvidar GAGH" at bounding box center [373, 158] width 115 height 10
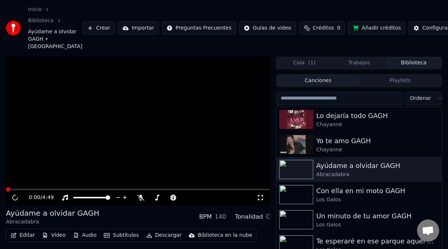
click at [24, 236] on button "Editar" at bounding box center [23, 235] width 30 height 10
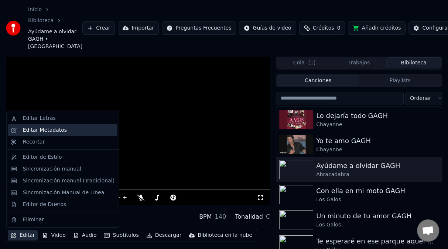
click at [53, 130] on div "Editar Metadatos" at bounding box center [45, 129] width 44 height 7
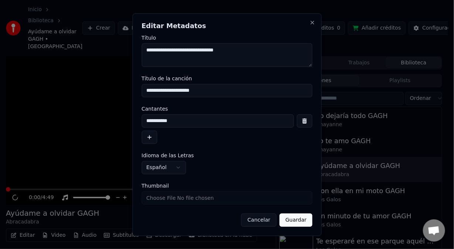
click at [268, 219] on button "Cancelar" at bounding box center [258, 219] width 35 height 13
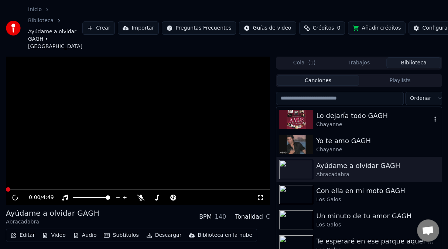
click at [375, 121] on div "Chayanne" at bounding box center [373, 124] width 115 height 7
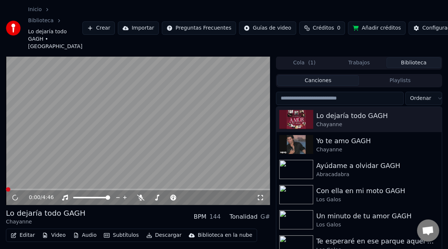
click at [27, 237] on button "Editar" at bounding box center [23, 235] width 30 height 10
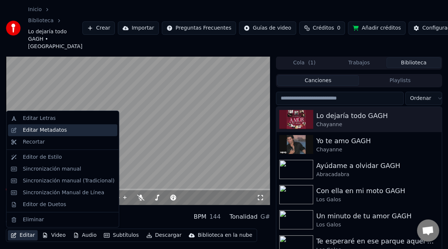
click at [46, 132] on div "Editar Metadatos" at bounding box center [45, 129] width 44 height 7
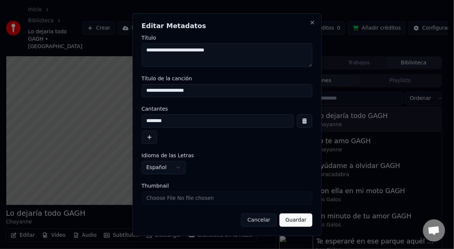
click at [253, 58] on textarea "**********" at bounding box center [226, 55] width 171 height 24
click at [237, 88] on input "**********" at bounding box center [226, 90] width 171 height 13
click at [220, 117] on input "********" at bounding box center [217, 120] width 152 height 13
click at [312, 23] on button "Close" at bounding box center [312, 23] width 6 height 6
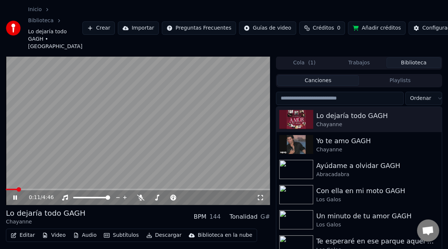
click at [205, 142] on video at bounding box center [138, 130] width 264 height 148
click at [344, 169] on div "Ayúdame a olvidar GAGH" at bounding box center [373, 165] width 115 height 10
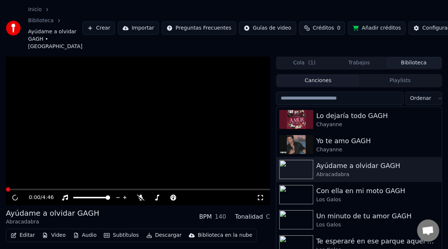
click at [222, 143] on video at bounding box center [138, 130] width 264 height 148
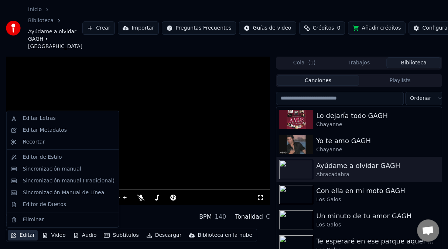
click at [23, 235] on button "Editar" at bounding box center [23, 235] width 30 height 10
click at [60, 133] on div "Editar Metadatos" at bounding box center [45, 129] width 44 height 7
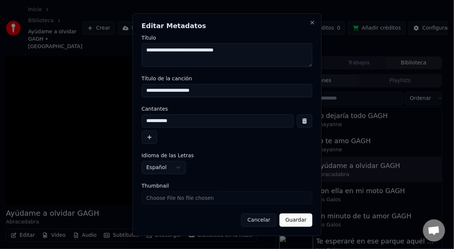
click at [263, 219] on button "Cancelar" at bounding box center [258, 219] width 35 height 13
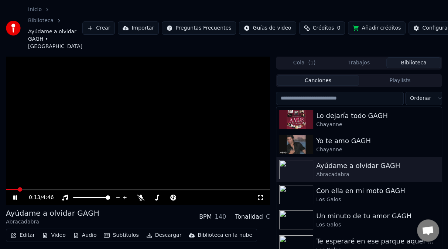
click at [153, 140] on video at bounding box center [138, 130] width 264 height 148
click at [29, 139] on video at bounding box center [138, 130] width 264 height 148
click at [337, 165] on div "Ayúdame a olvidar GAGH" at bounding box center [373, 165] width 115 height 10
click at [313, 165] on div at bounding box center [297, 169] width 37 height 19
click at [313, 167] on div at bounding box center [297, 169] width 37 height 19
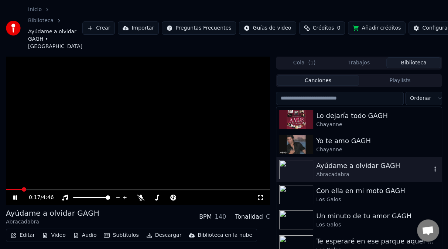
click at [312, 167] on div at bounding box center [297, 169] width 37 height 19
click at [312, 168] on img at bounding box center [296, 169] width 34 height 19
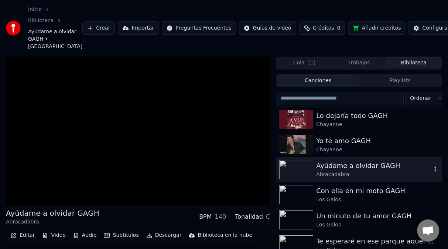
click at [333, 167] on div "Ayúdame a olvidar GAGH" at bounding box center [373, 165] width 115 height 10
click at [332, 168] on div "Ayúdame a olvidar GAGH" at bounding box center [373, 165] width 115 height 10
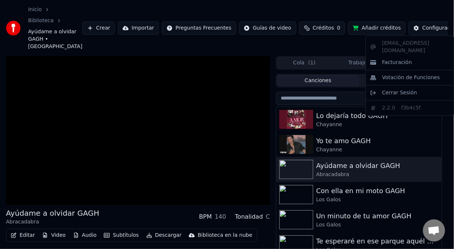
click at [437, 27] on html "Inicio Biblioteca Ayúdame a olvidar GAGH • Abracadabra Crear Importar Preguntas…" at bounding box center [227, 124] width 454 height 249
click at [385, 14] on html "Inicio Biblioteca Ayúdame a olvidar GAGH • Abracadabra Crear Importar Preguntas…" at bounding box center [227, 124] width 454 height 249
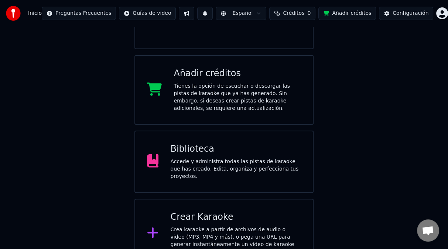
scroll to position [111, 0]
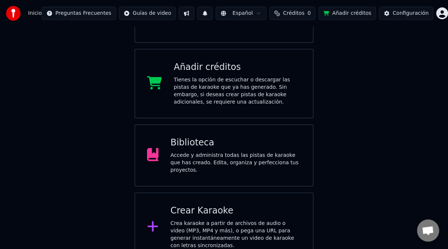
click at [232, 159] on div "Accede y administra todas las pistas de karaoke que has creado. Edita, organiza…" at bounding box center [235, 162] width 131 height 22
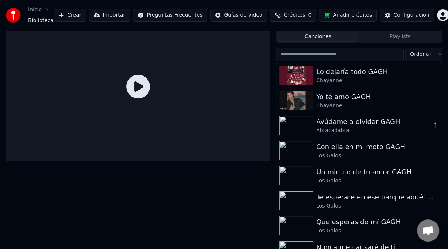
click at [312, 123] on img at bounding box center [296, 125] width 34 height 19
click at [328, 128] on div "Abracadabra" at bounding box center [373, 130] width 115 height 7
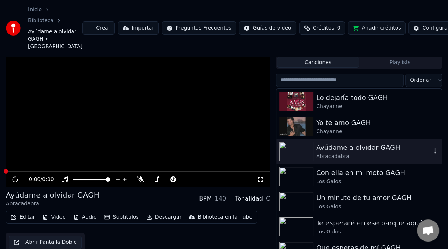
click at [328, 152] on div "Abracadabra" at bounding box center [373, 155] width 115 height 7
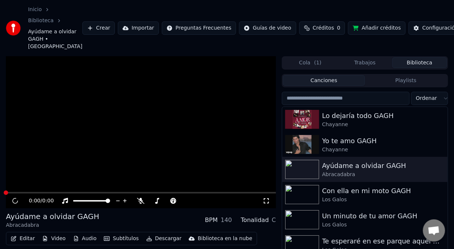
click at [435, 97] on html "Inicio Biblioteca Ayúdame a olvidar GAGH • Abracadabra Crear Importar Preguntas…" at bounding box center [227, 124] width 454 height 249
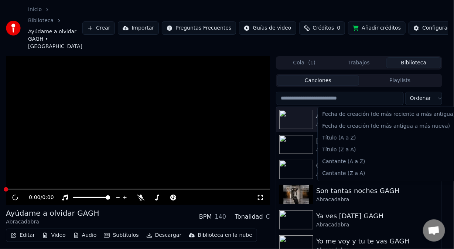
click at [438, 97] on html "Inicio Biblioteca Ayúdame a olvidar GAGH • Abracadabra Crear Importar Preguntas…" at bounding box center [227, 124] width 454 height 249
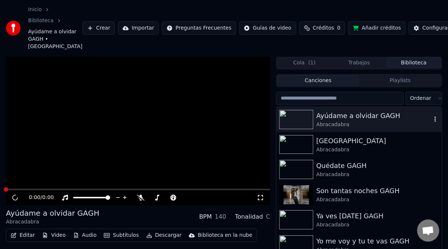
click at [304, 123] on html "Inicio Biblioteca Ayúdame a olvidar GAGH • Abracadabra Crear Importar Preguntas…" at bounding box center [224, 124] width 448 height 249
click at [304, 123] on img at bounding box center [296, 119] width 34 height 19
click at [22, 157] on video at bounding box center [138, 130] width 264 height 148
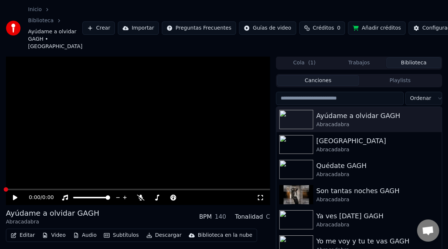
click at [14, 197] on icon at bounding box center [15, 197] width 4 height 5
click at [306, 144] on img at bounding box center [296, 144] width 34 height 19
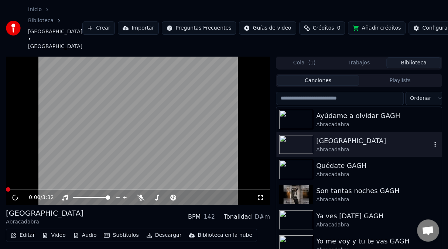
click at [306, 144] on img at bounding box center [296, 144] width 34 height 19
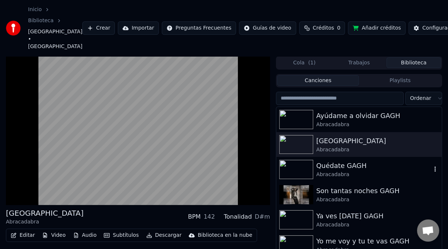
click at [302, 165] on img at bounding box center [296, 169] width 34 height 19
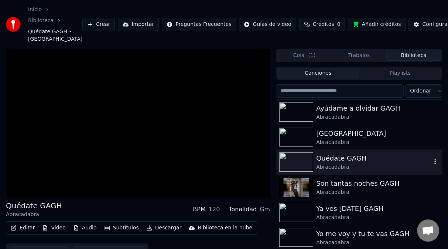
click at [302, 165] on img at bounding box center [296, 161] width 34 height 19
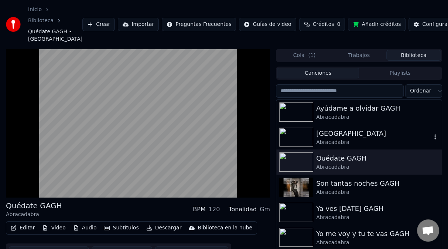
click at [301, 140] on img at bounding box center [296, 136] width 34 height 19
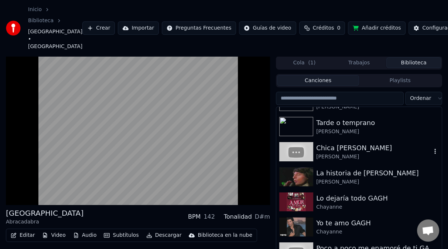
scroll to position [406, 0]
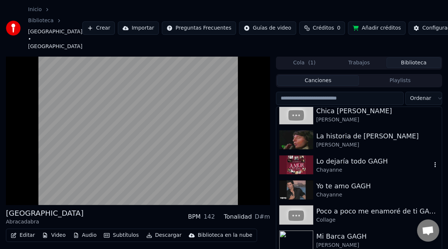
click at [304, 165] on img at bounding box center [296, 164] width 34 height 19
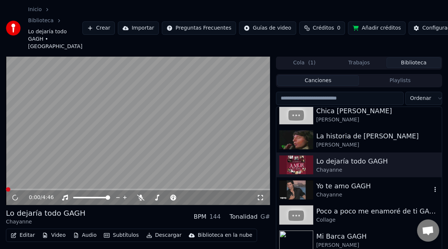
click at [299, 186] on img at bounding box center [296, 189] width 34 height 19
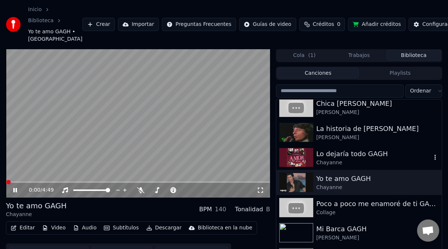
click at [284, 153] on img at bounding box center [296, 157] width 34 height 19
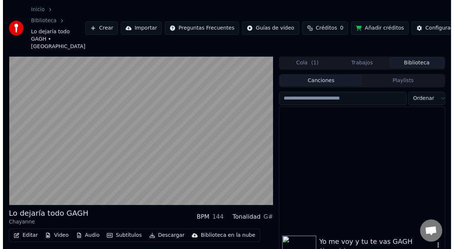
scroll to position [222, 0]
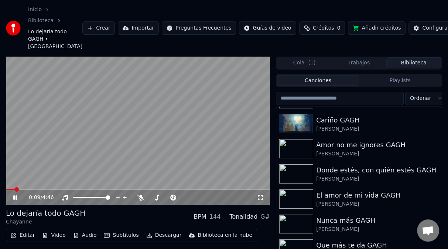
click at [174, 136] on video at bounding box center [138, 130] width 264 height 148
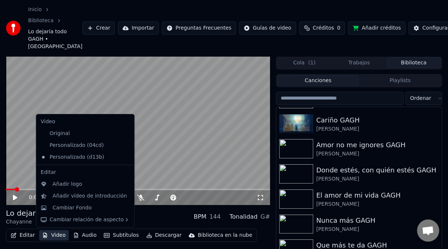
click at [53, 234] on button "Video" at bounding box center [53, 235] width 29 height 10
click at [124, 155] on icon at bounding box center [126, 157] width 5 height 6
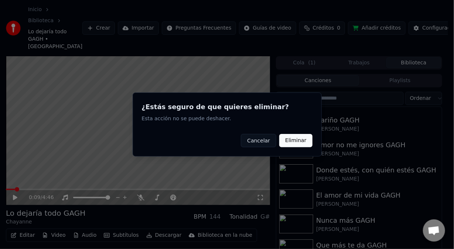
click at [292, 140] on button "Eliminar" at bounding box center [295, 140] width 33 height 13
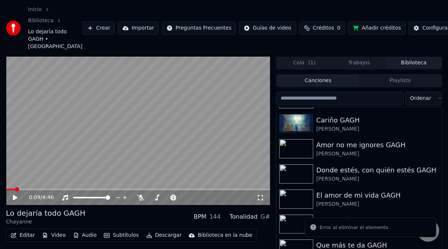
click at [57, 235] on button "Video" at bounding box center [53, 235] width 29 height 10
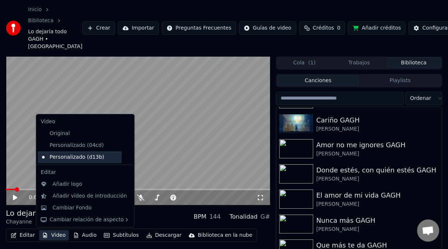
click at [92, 156] on div "Personalizado (d13b)" at bounding box center [80, 157] width 84 height 12
click at [47, 234] on button "Video" at bounding box center [53, 235] width 29 height 10
click at [124, 157] on icon at bounding box center [128, 157] width 8 height 6
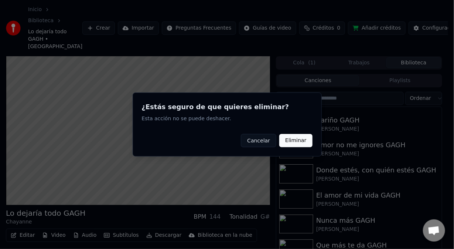
click at [292, 140] on button "Eliminar" at bounding box center [295, 140] width 33 height 13
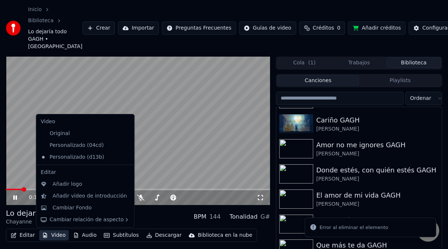
click at [55, 235] on button "Video" at bounding box center [53, 235] width 29 height 10
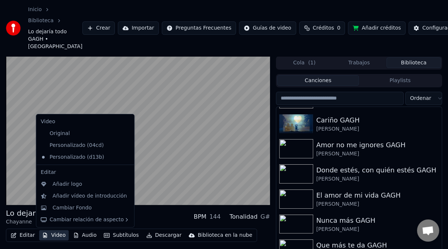
click at [124, 144] on icon at bounding box center [128, 145] width 8 height 6
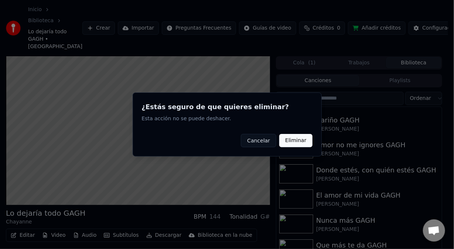
click at [289, 140] on button "Eliminar" at bounding box center [295, 140] width 33 height 13
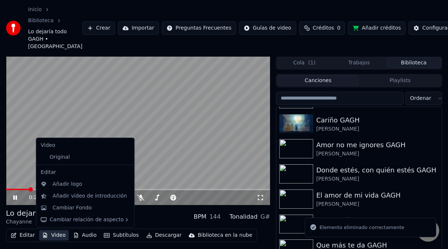
click at [54, 236] on button "Video" at bounding box center [53, 235] width 29 height 10
click at [68, 159] on div "Original" at bounding box center [80, 157] width 84 height 12
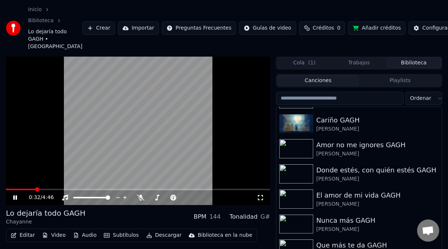
click at [214, 132] on video at bounding box center [138, 130] width 264 height 148
click at [422, 29] on div "Configuración" at bounding box center [440, 27] width 36 height 7
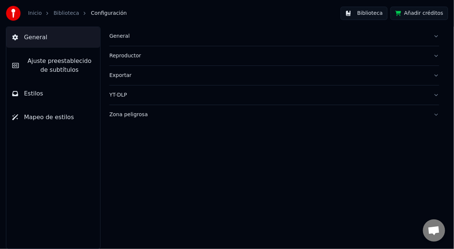
click at [64, 64] on span "Ajuste preestablecido de subtítulos" at bounding box center [59, 65] width 69 height 18
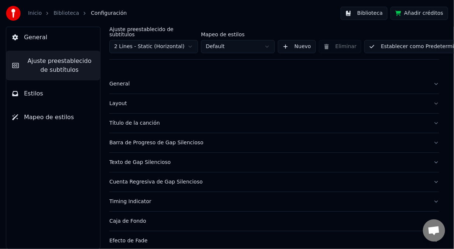
drag, startPoint x: 134, startPoint y: 158, endPoint x: 133, endPoint y: 154, distance: 4.9
click at [134, 158] on div "Texto de Gap Silencioso" at bounding box center [268, 161] width 318 height 7
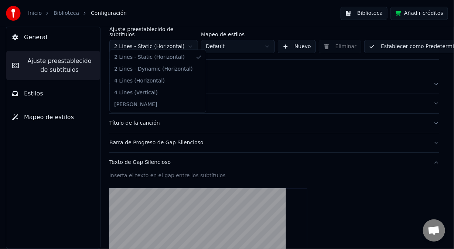
click at [192, 39] on html "**********" at bounding box center [227, 124] width 454 height 249
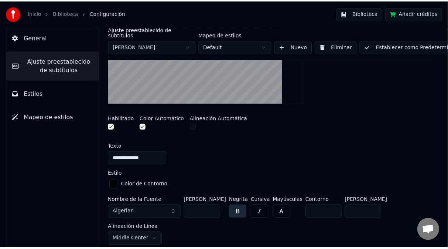
scroll to position [184, 0]
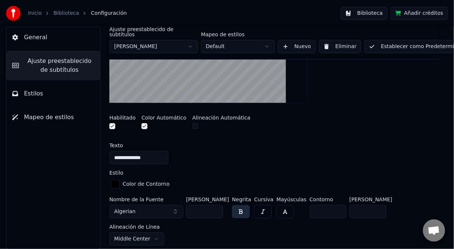
click at [190, 205] on input "***" at bounding box center [204, 211] width 37 height 13
type input "***"
click at [402, 41] on button "Establecer como Predeterminado" at bounding box center [417, 46] width 107 height 13
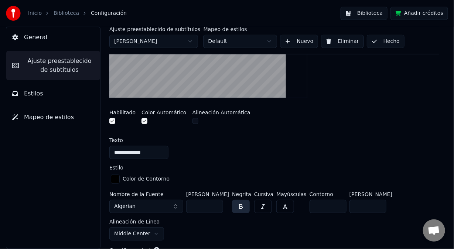
click at [384, 44] on button "Hecho" at bounding box center [386, 41] width 38 height 13
click at [383, 42] on button "Hecho" at bounding box center [386, 41] width 38 height 13
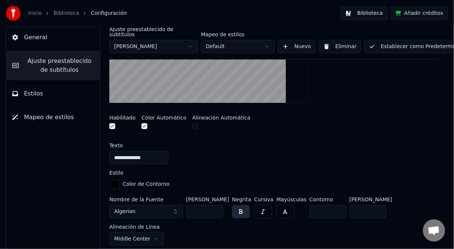
click at [383, 42] on button "Establecer como Predeterminado" at bounding box center [417, 46] width 107 height 13
click at [380, 15] on button "Biblioteca" at bounding box center [363, 13] width 47 height 13
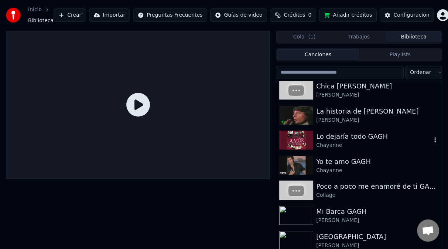
scroll to position [406, 0]
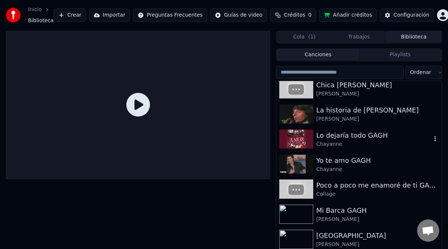
click at [306, 137] on img at bounding box center [296, 138] width 34 height 19
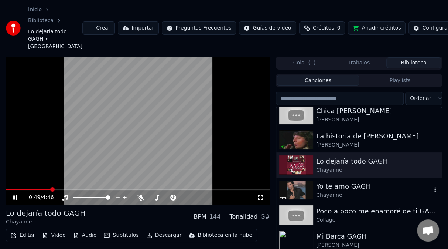
click at [305, 188] on img at bounding box center [296, 189] width 34 height 19
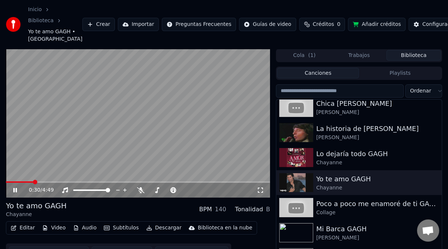
click at [227, 80] on video at bounding box center [138, 123] width 264 height 148
